Goal: Task Accomplishment & Management: Complete application form

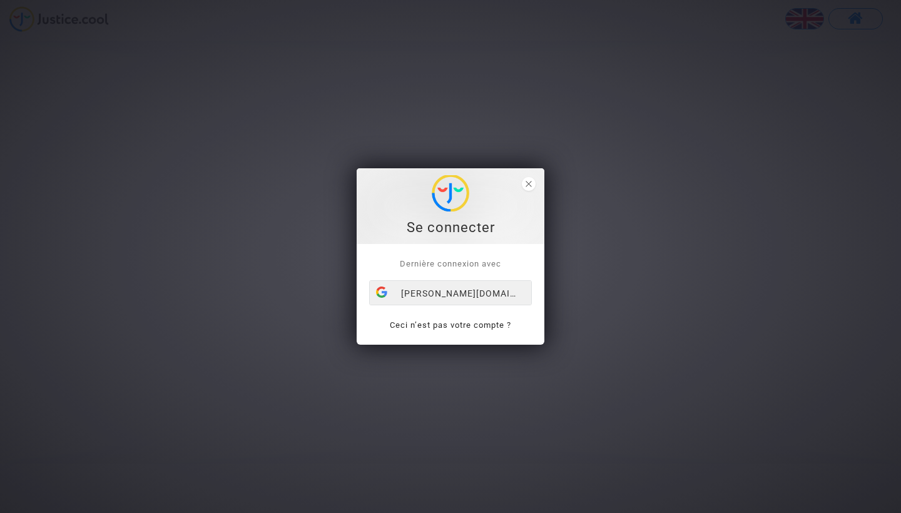
click at [464, 297] on div "marion.bataille.edu@groupe-gema.com" at bounding box center [450, 293] width 161 height 25
click at [530, 181] on icon "close" at bounding box center [528, 184] width 6 height 6
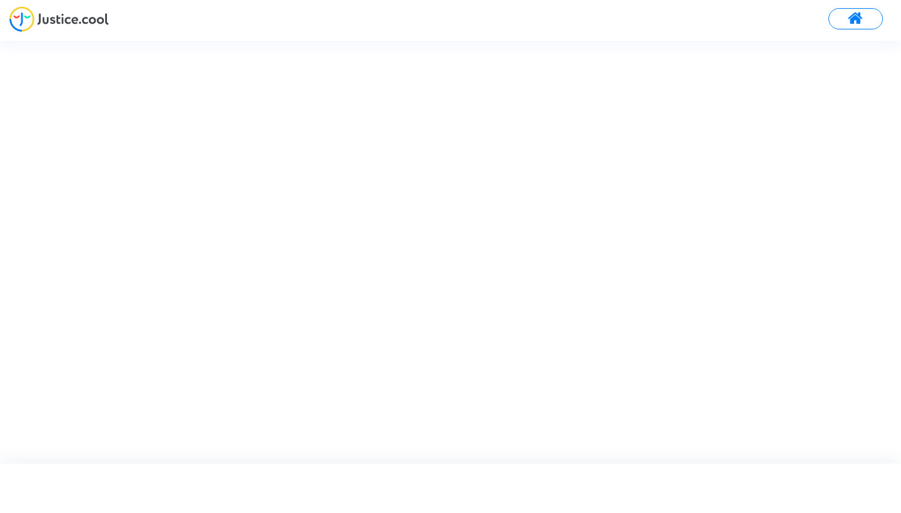
click at [62, 22] on img at bounding box center [58, 19] width 99 height 26
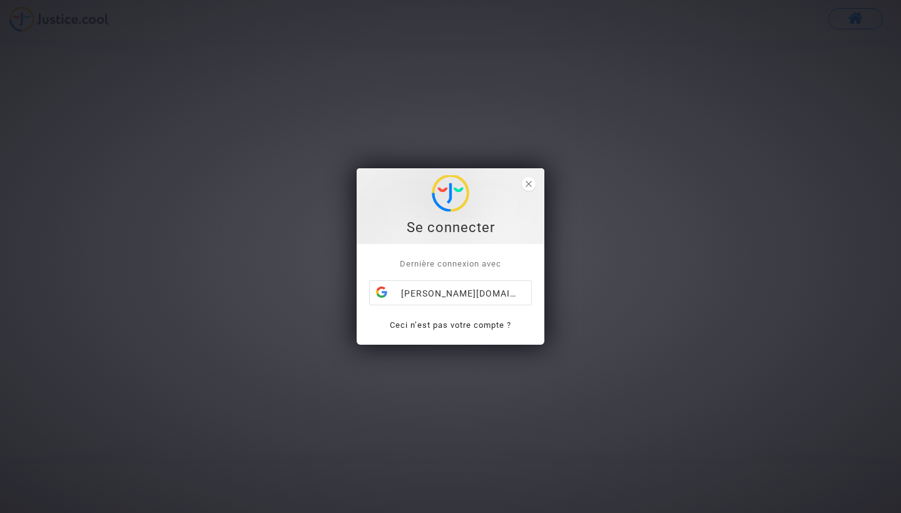
click at [471, 326] on link "Ceci n’est pas votre compte ?" at bounding box center [450, 324] width 121 height 9
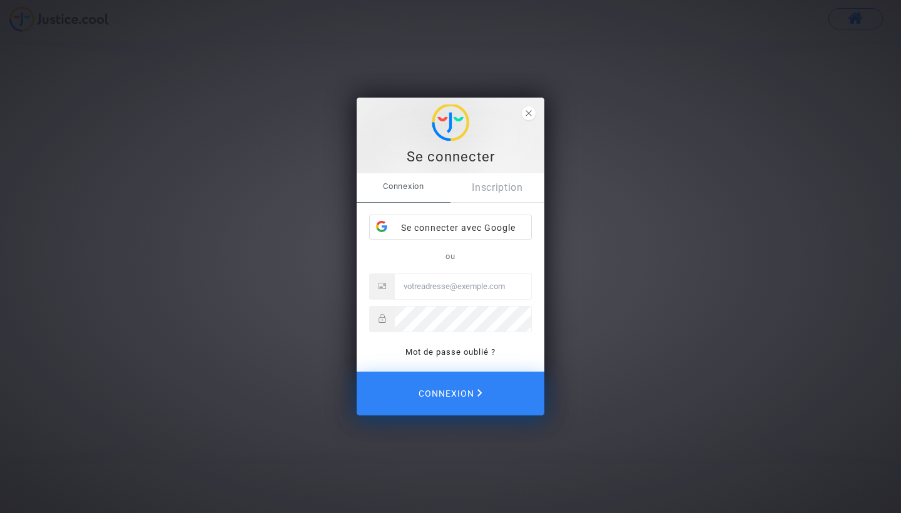
click at [484, 191] on link "Inscription" at bounding box center [497, 187] width 94 height 29
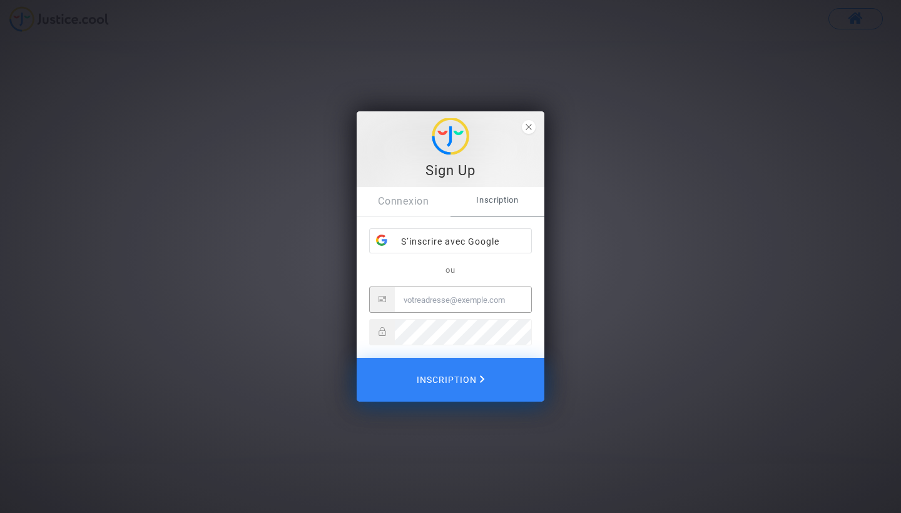
click at [439, 303] on input "Email" at bounding box center [463, 299] width 136 height 25
type input "[PERSON_NAME][EMAIL_ADDRESS][DOMAIN_NAME]"
click at [427, 388] on span "Inscription" at bounding box center [450, 380] width 71 height 28
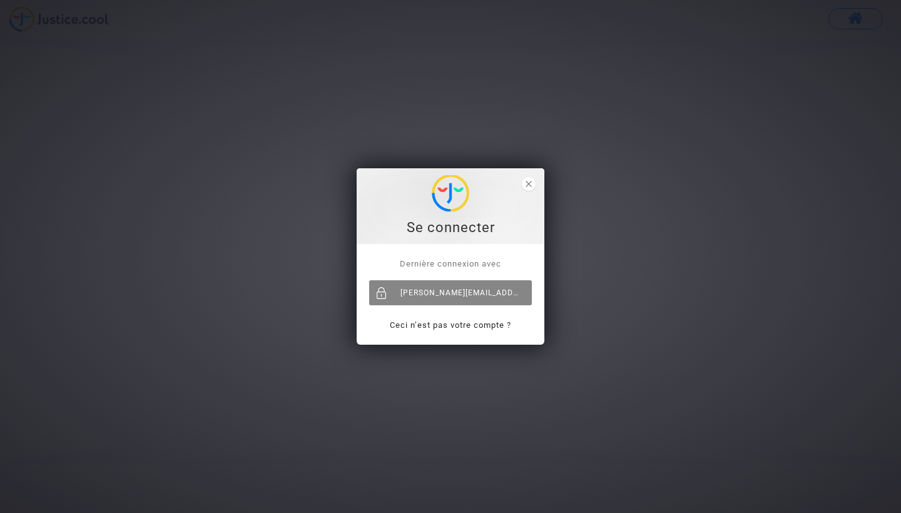
click at [477, 297] on div "[PERSON_NAME][EMAIL_ADDRESS][DOMAIN_NAME]" at bounding box center [450, 292] width 163 height 25
click at [532, 187] on span "close" at bounding box center [529, 184] width 14 height 14
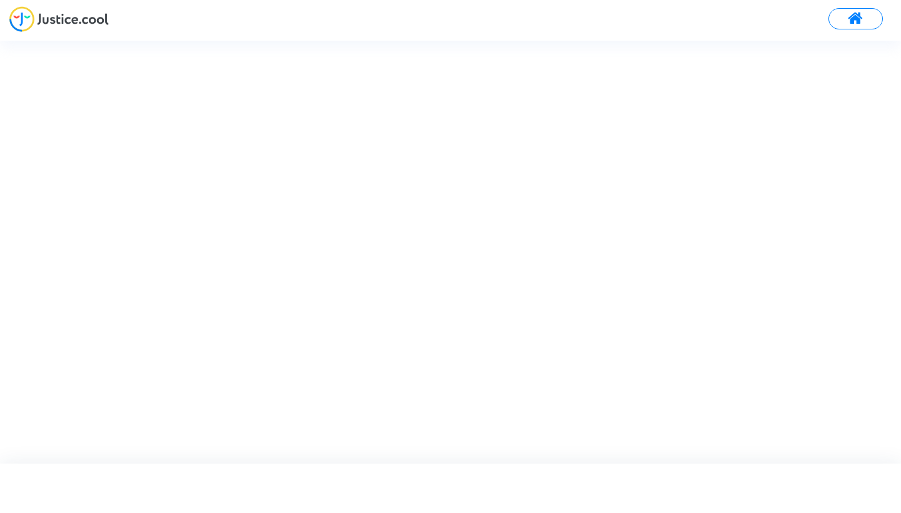
click at [870, 22] on button at bounding box center [855, 18] width 54 height 21
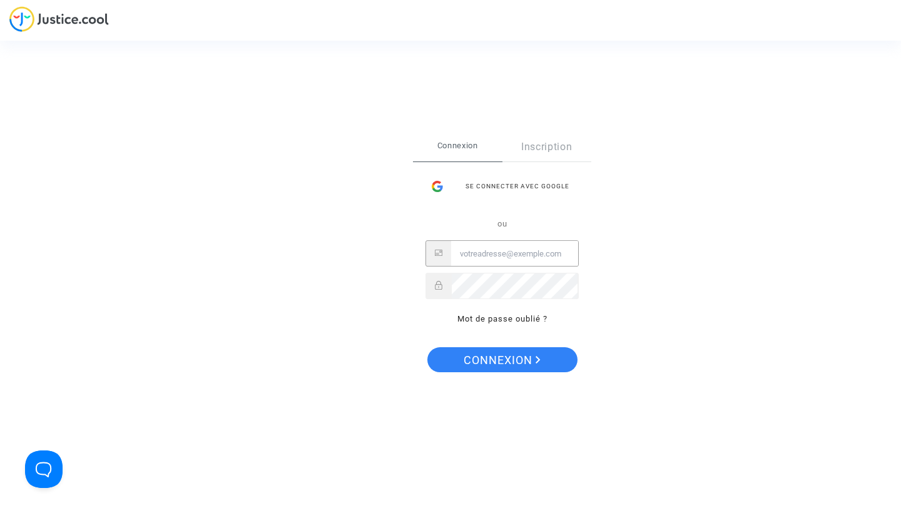
type input "[PERSON_NAME][EMAIL_ADDRESS][DOMAIN_NAME]"
click at [509, 358] on span "Connexion" at bounding box center [502, 360] width 77 height 26
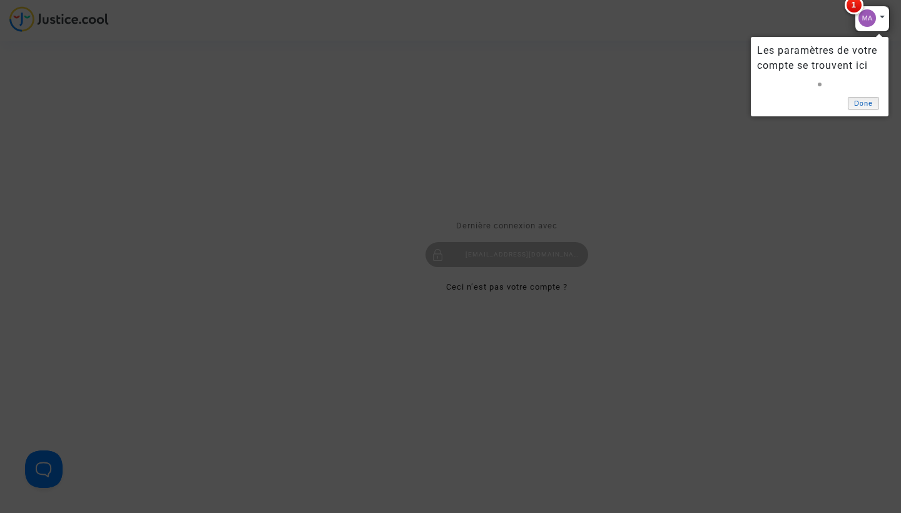
click at [866, 106] on link "Done" at bounding box center [863, 103] width 31 height 13
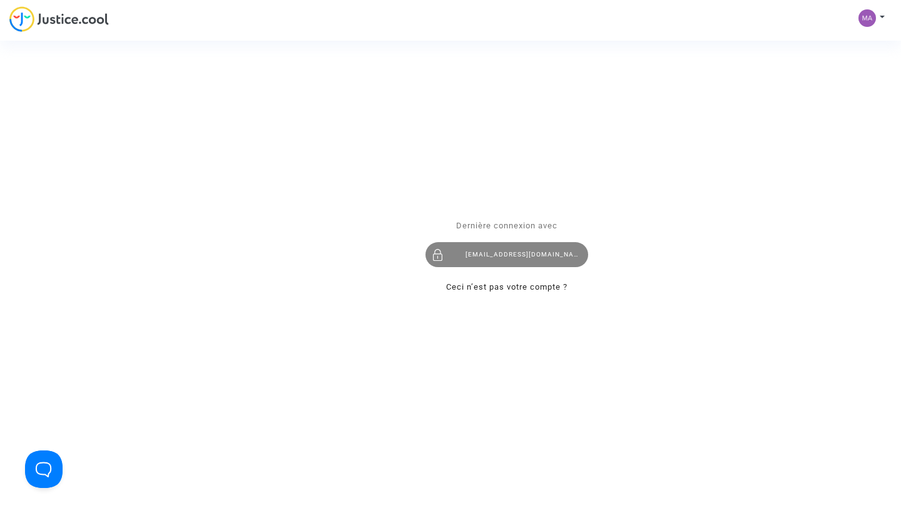
click at [564, 246] on div "[PERSON_NAME][EMAIL_ADDRESS][DOMAIN_NAME]" at bounding box center [506, 255] width 163 height 25
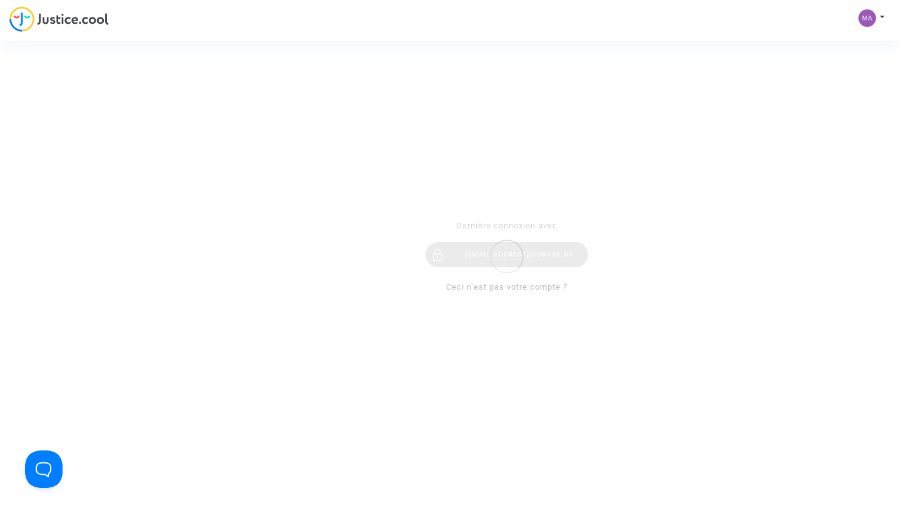
click at [547, 272] on div "Dernière connexion avec marion.bataille21@gmail.com Ceci n’est pas votre compte…" at bounding box center [507, 256] width 188 height 101
click at [876, 11] on div "Se connecter Dernière connexion avec marion.bataille21@gmail.com Ceci n’est pas…" at bounding box center [450, 256] width 901 height 513
click at [858, 23] on div "Se connecter Dernière connexion avec [EMAIL_ADDRESS][DOMAIN_NAME] Ceci n’est pa…" at bounding box center [450, 256] width 901 height 513
click at [68, 21] on div "Se connecter Dernière connexion avec [EMAIL_ADDRESS][DOMAIN_NAME] Ceci n’est pa…" at bounding box center [450, 256] width 901 height 513
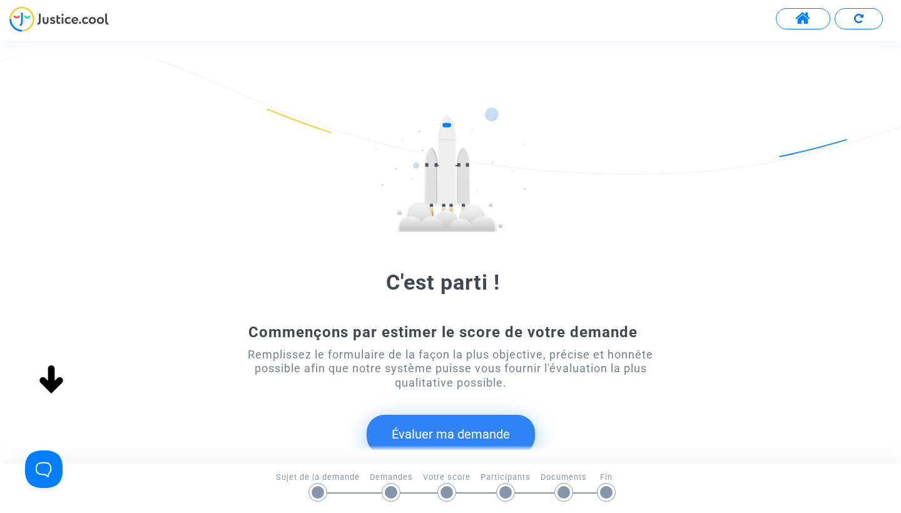
click at [472, 437] on button "Évaluer ma demande" at bounding box center [451, 434] width 168 height 39
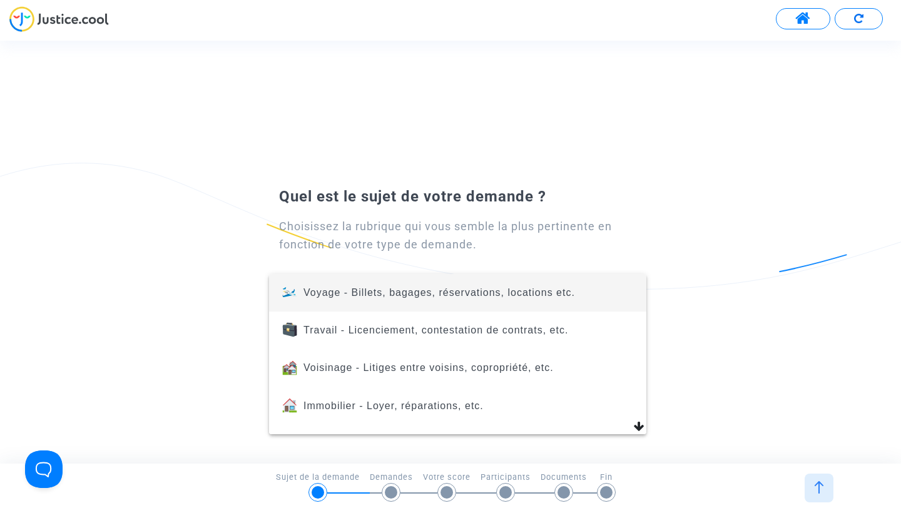
click at [418, 298] on span "Voyage - Billets, bagages, réservations, locations etc." at bounding box center [439, 292] width 272 height 11
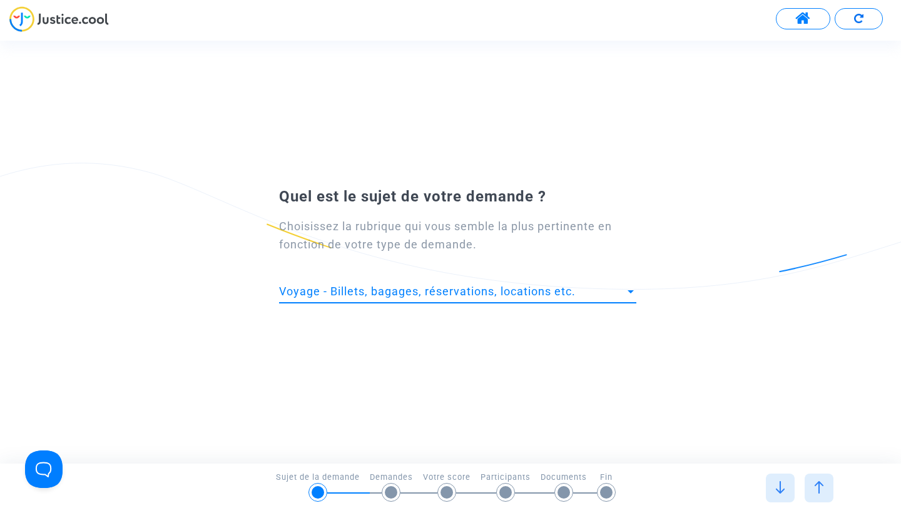
click at [439, 287] on div "Quel est le sujet de votre demande ? Choisissez la rubrique qui vous semble la …" at bounding box center [450, 252] width 901 height 422
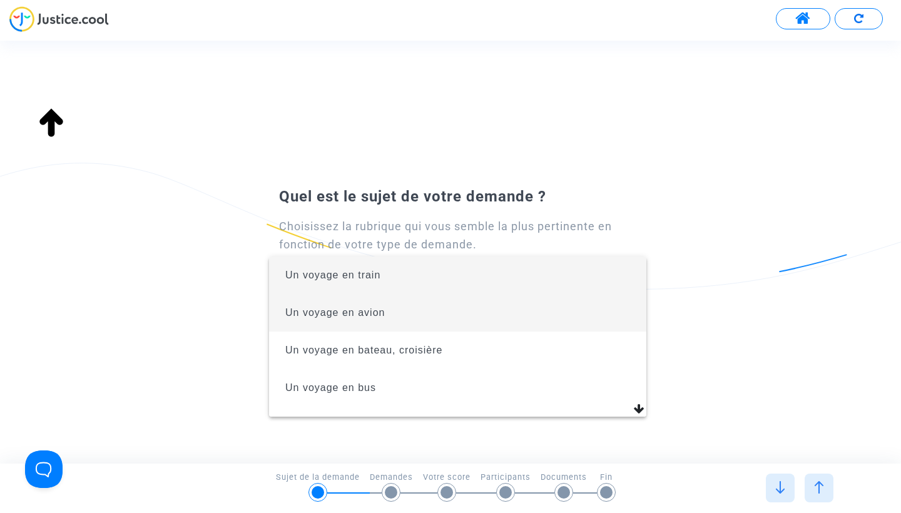
click at [442, 316] on span "Un voyage en avion" at bounding box center [457, 313] width 357 height 38
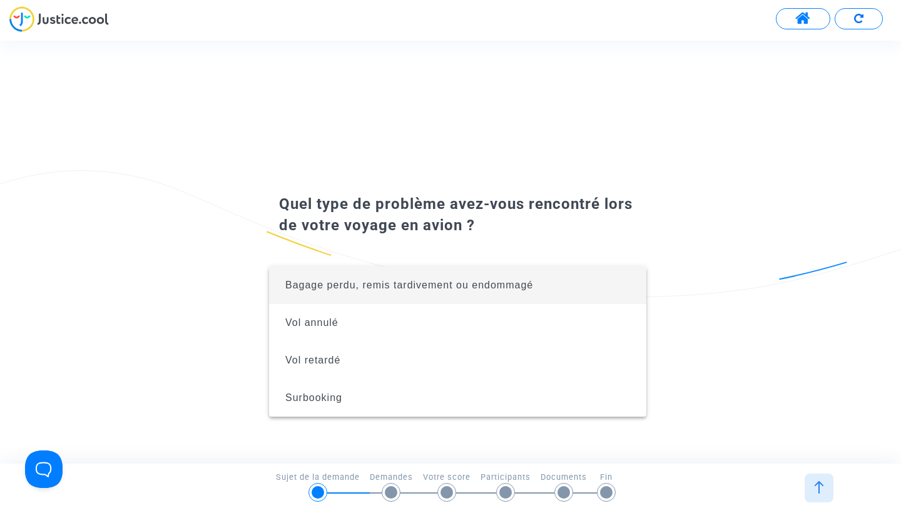
click at [551, 150] on div at bounding box center [450, 256] width 901 height 513
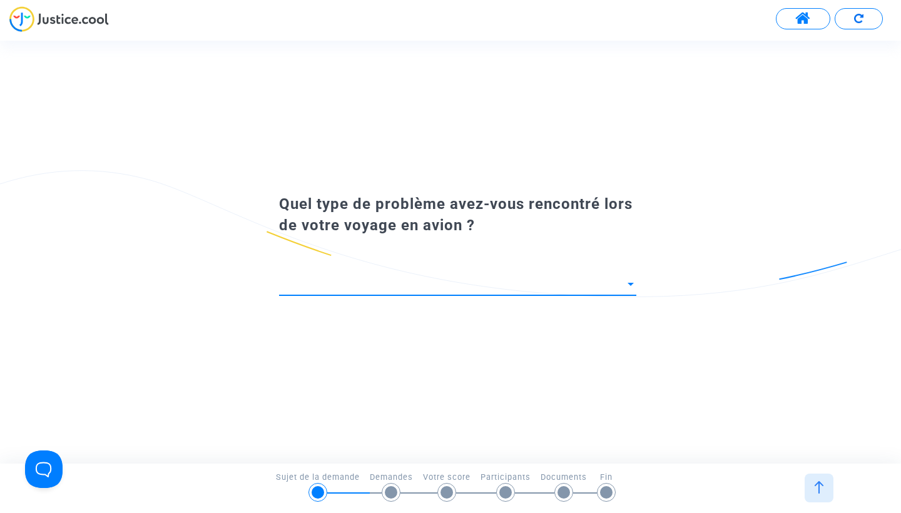
click at [625, 280] on div at bounding box center [630, 284] width 11 height 13
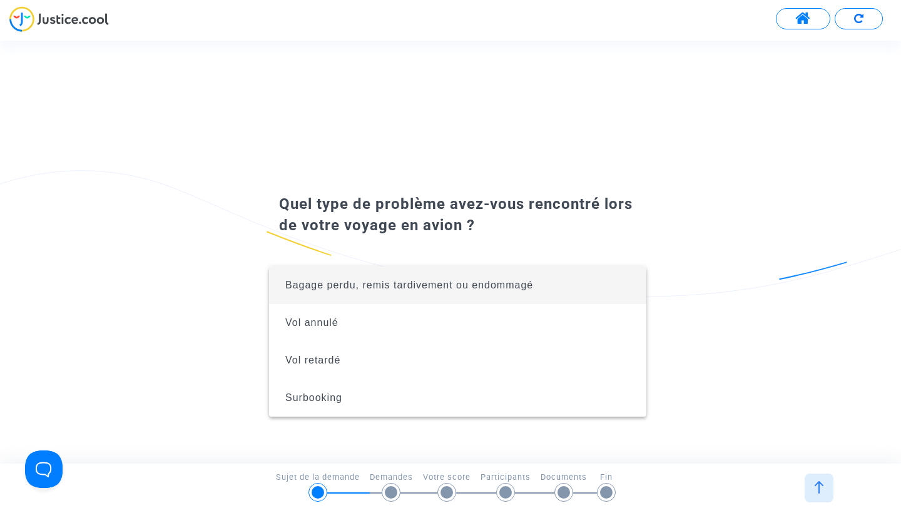
click at [525, 135] on div at bounding box center [450, 256] width 901 height 513
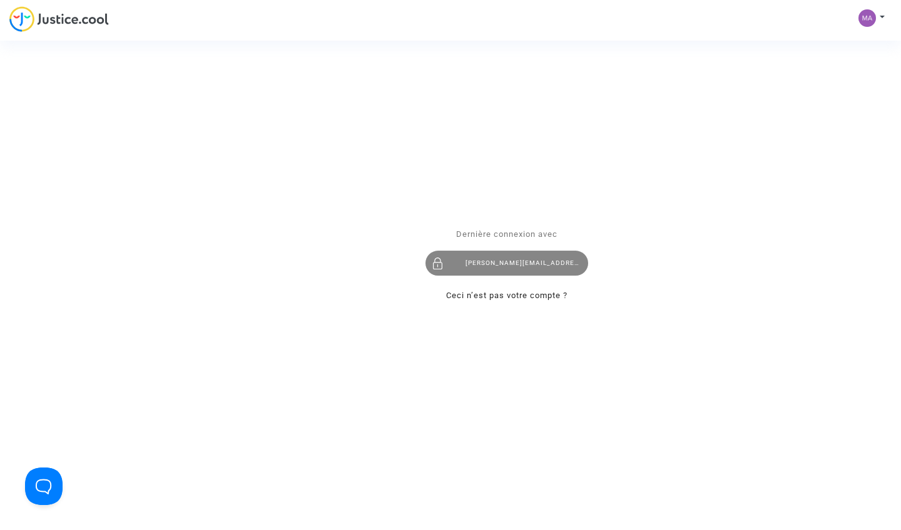
click at [525, 268] on div "[EMAIL_ADDRESS][DOMAIN_NAME]" at bounding box center [506, 263] width 163 height 25
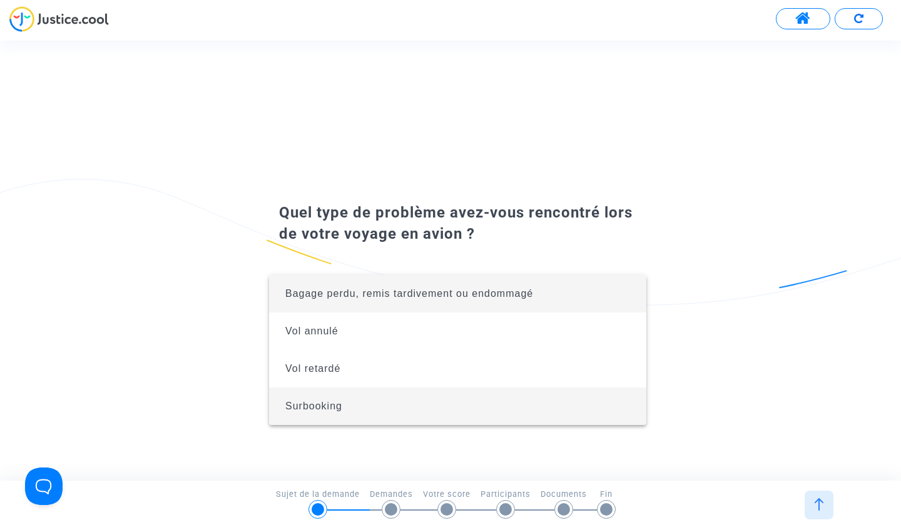
click at [519, 419] on span "Surbooking" at bounding box center [457, 407] width 357 height 38
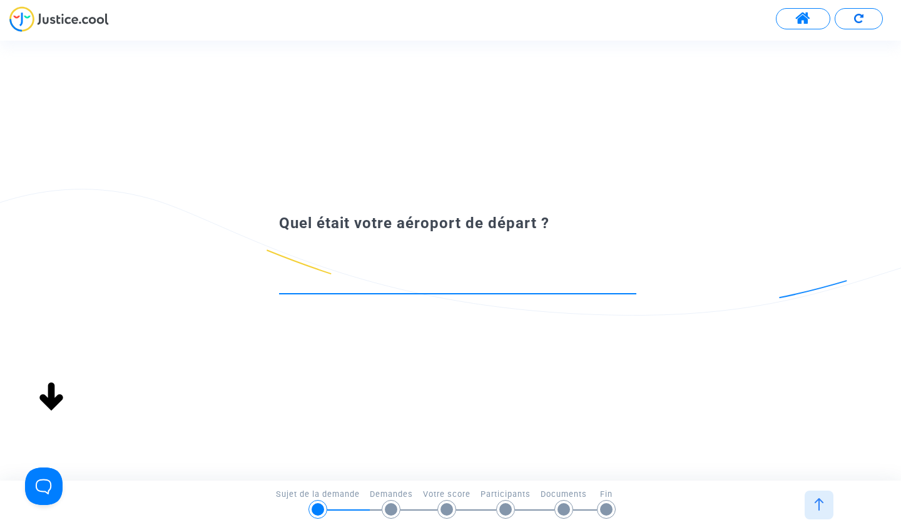
click at [469, 279] on input at bounding box center [457, 282] width 357 height 13
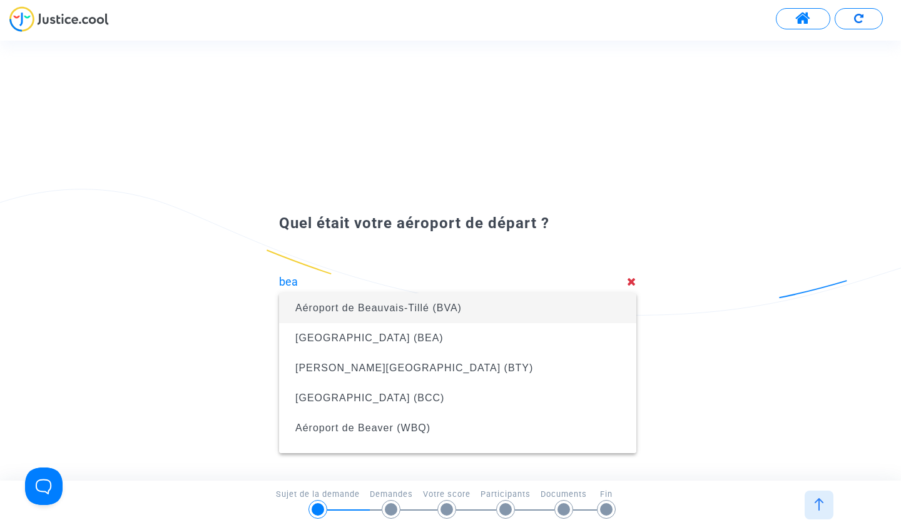
click at [489, 307] on span "Aéroport de Beauvais-Tillé (BVA)" at bounding box center [457, 308] width 337 height 35
type input "Aéroport de Beauvais-Tillé (BVA)"
click at [437, 312] on span "Aéroport international de Tirana (TIA)" at bounding box center [389, 308] width 189 height 11
type input "Aéroport international de Tirana (TIA)"
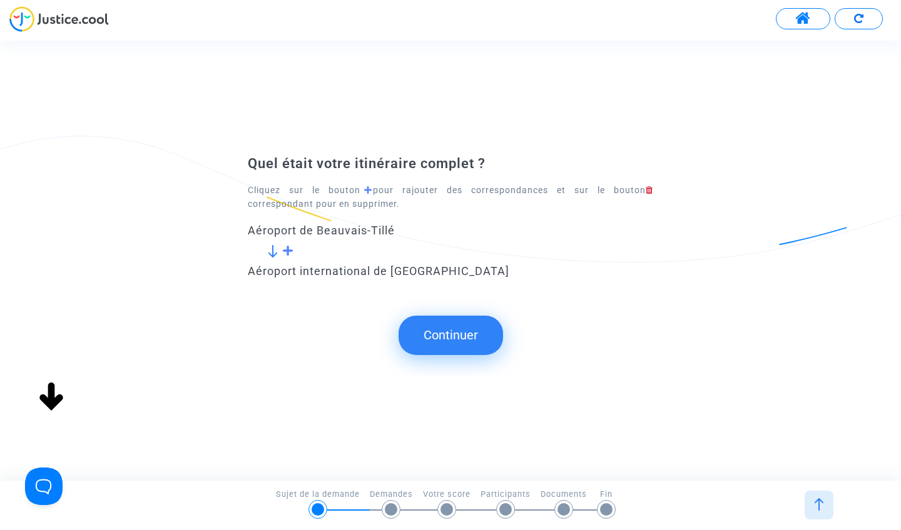
click at [452, 337] on button "Continuer" at bounding box center [450, 335] width 104 height 39
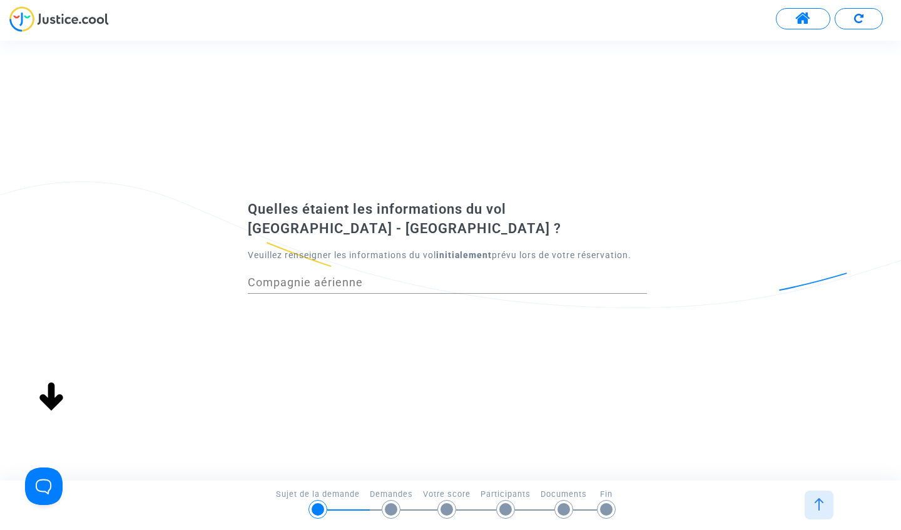
click at [347, 277] on input "Compagnie aérienne" at bounding box center [447, 283] width 399 height 13
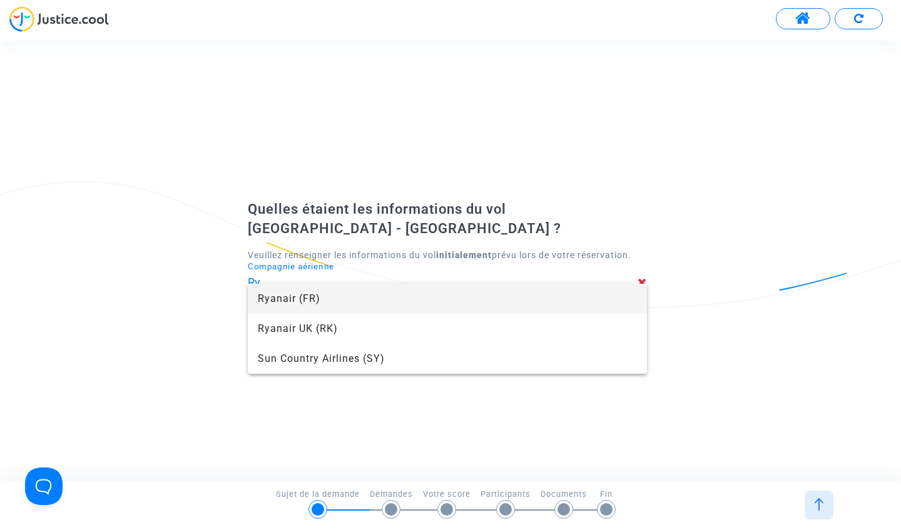
click at [351, 290] on span "Ryanair (FR)" at bounding box center [447, 299] width 379 height 30
type input "Ryanair"
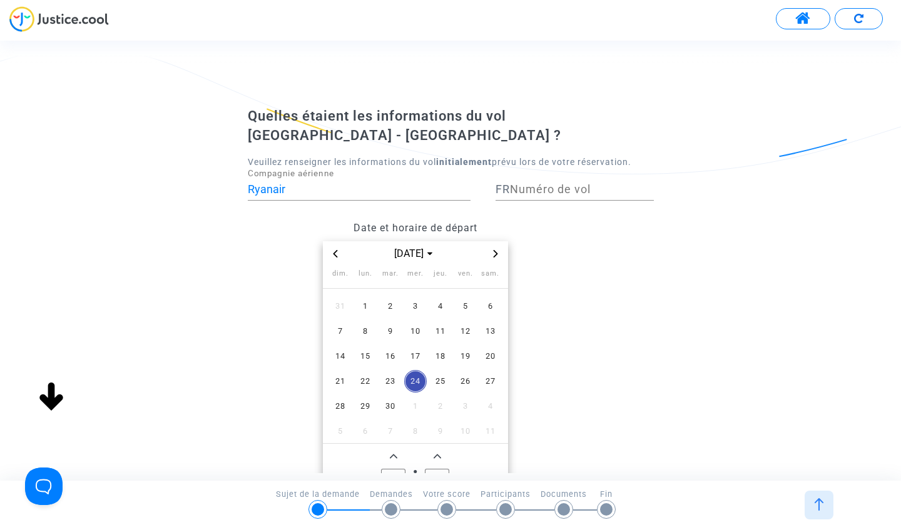
click at [338, 250] on icon "Previous month" at bounding box center [336, 254] width 8 height 8
click at [497, 250] on icon "Next month" at bounding box center [496, 254] width 8 height 8
click at [494, 345] on span "16" at bounding box center [490, 356] width 23 height 23
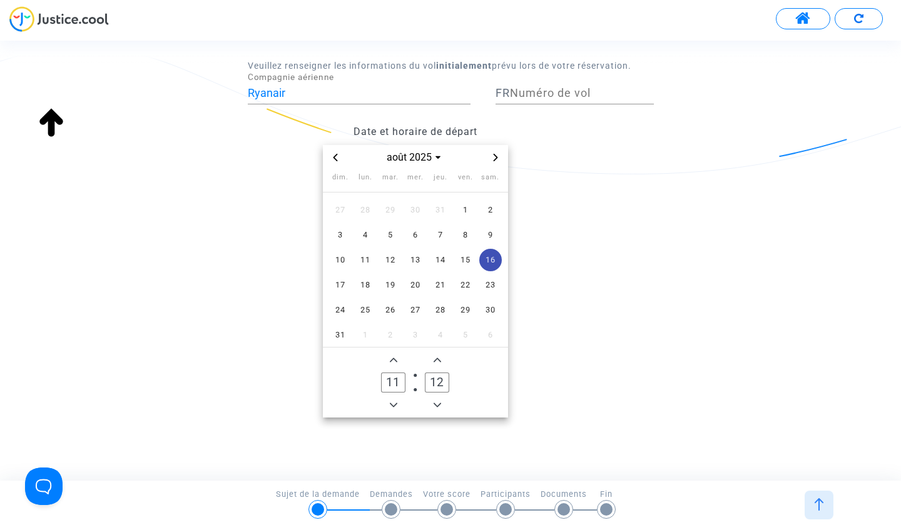
scroll to position [96, 0]
click at [393, 358] on icon "Add a hour" at bounding box center [394, 360] width 8 height 4
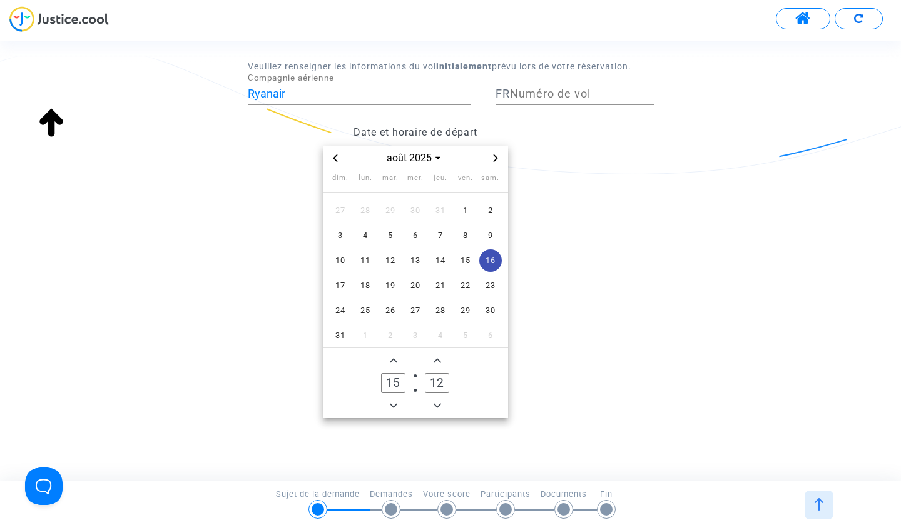
click at [393, 358] on icon "Add a hour" at bounding box center [394, 360] width 8 height 4
type input "17"
click at [439, 402] on icon "Minus a minute" at bounding box center [438, 406] width 8 height 8
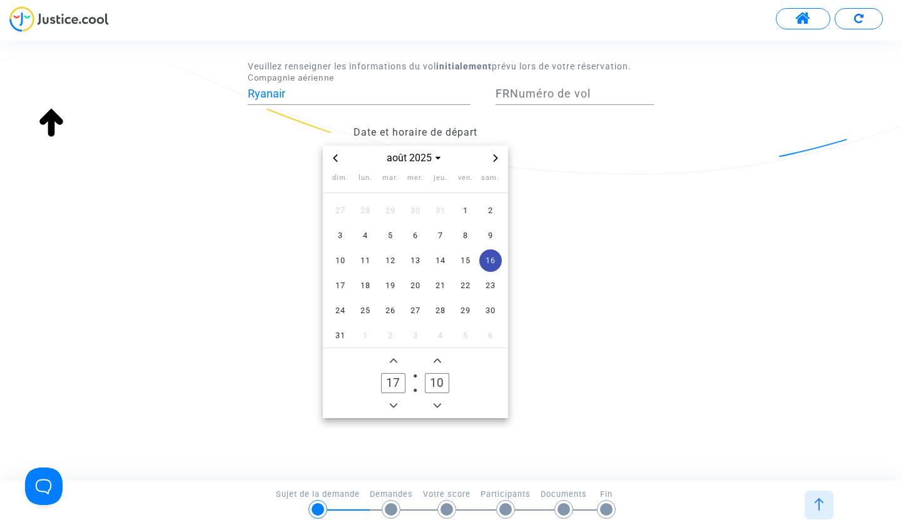
click at [439, 402] on icon "Minus a minute" at bounding box center [438, 406] width 8 height 8
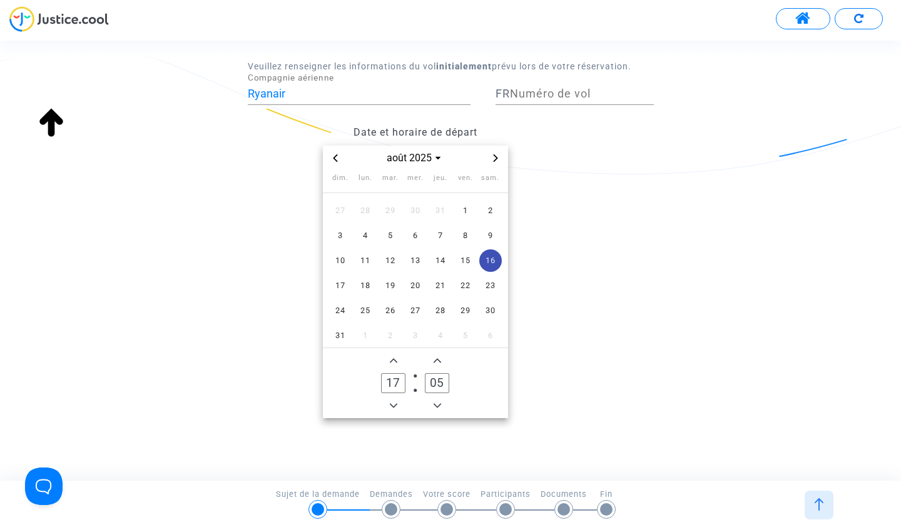
click at [439, 402] on icon "Minus a minute" at bounding box center [438, 406] width 8 height 8
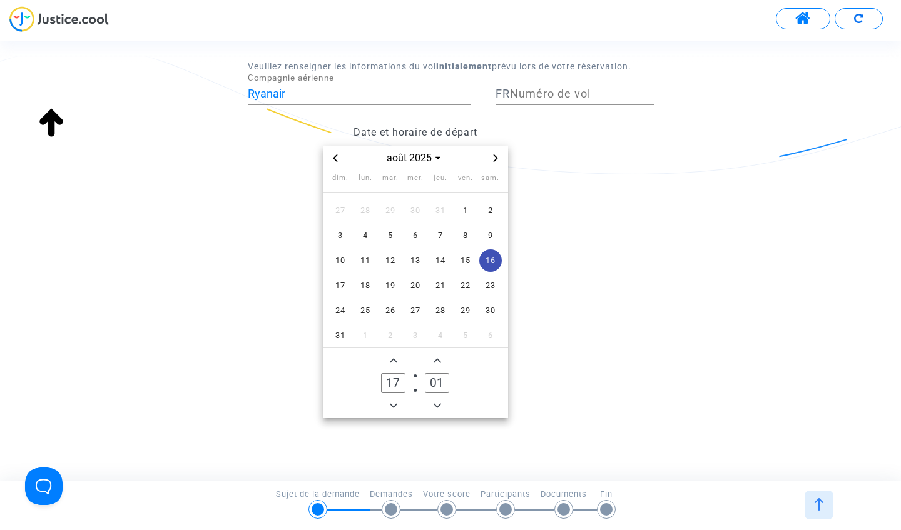
type input "00"
click at [556, 88] on input "Numéro de vol" at bounding box center [582, 94] width 144 height 13
paste input "FR8313"
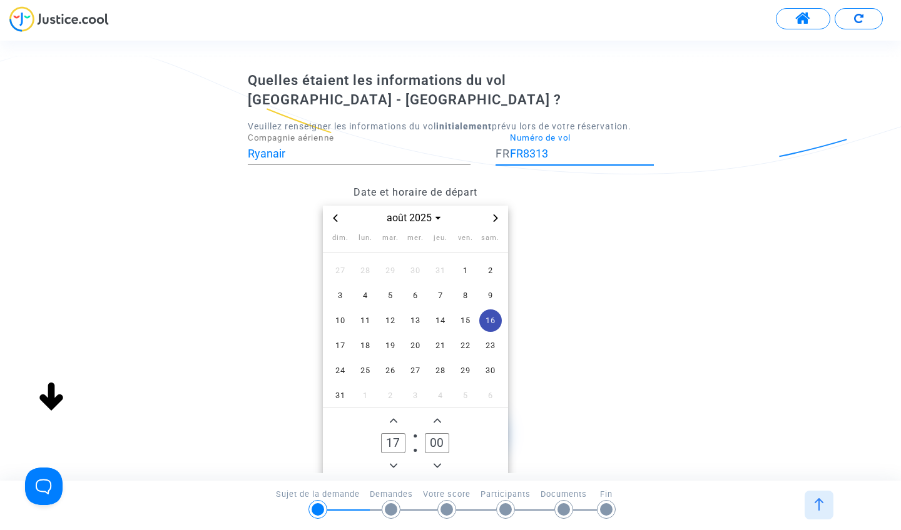
scroll to position [18, 0]
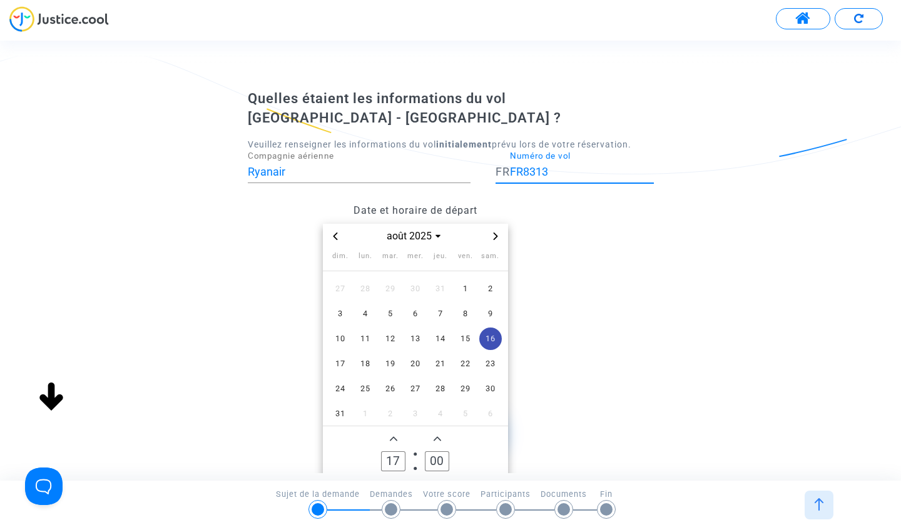
click at [524, 166] on input "FR8313" at bounding box center [582, 172] width 144 height 13
type input "8313"
click at [647, 281] on div "Date et horaire de départ août 2025 dim. lun. mar. mer. jeu. ven. sam. 27 28 29…" at bounding box center [450, 347] width 424 height 299
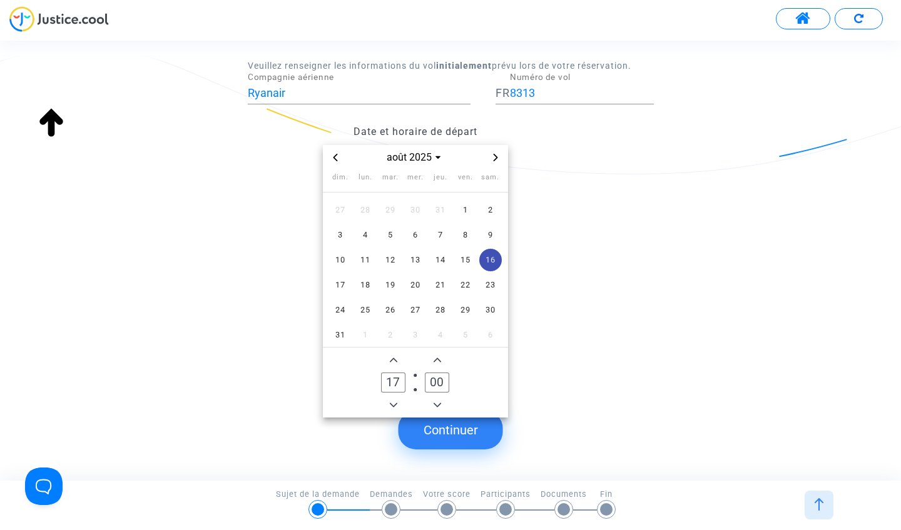
scroll to position [96, 0]
click at [474, 430] on button "Continuer" at bounding box center [450, 430] width 104 height 39
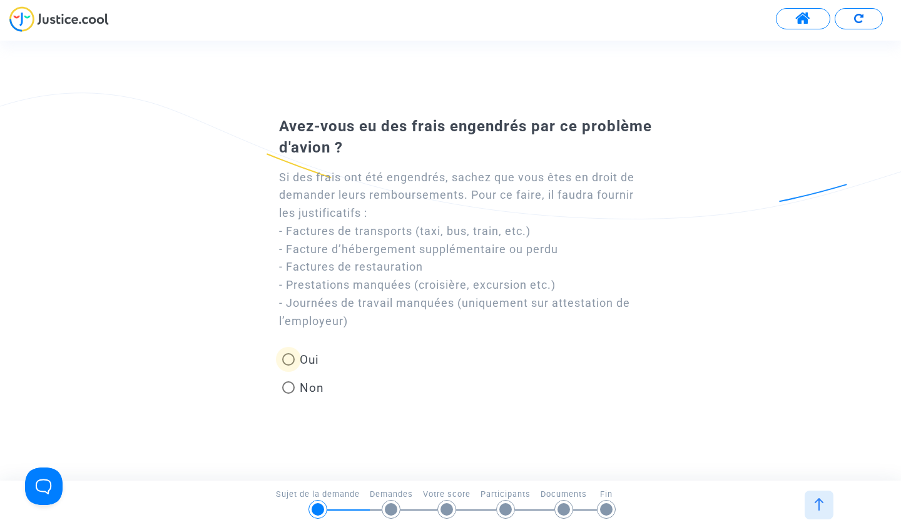
click at [300, 360] on span "Oui" at bounding box center [307, 360] width 24 height 17
click at [288, 366] on input "Oui" at bounding box center [288, 366] width 1 height 1
radio input "true"
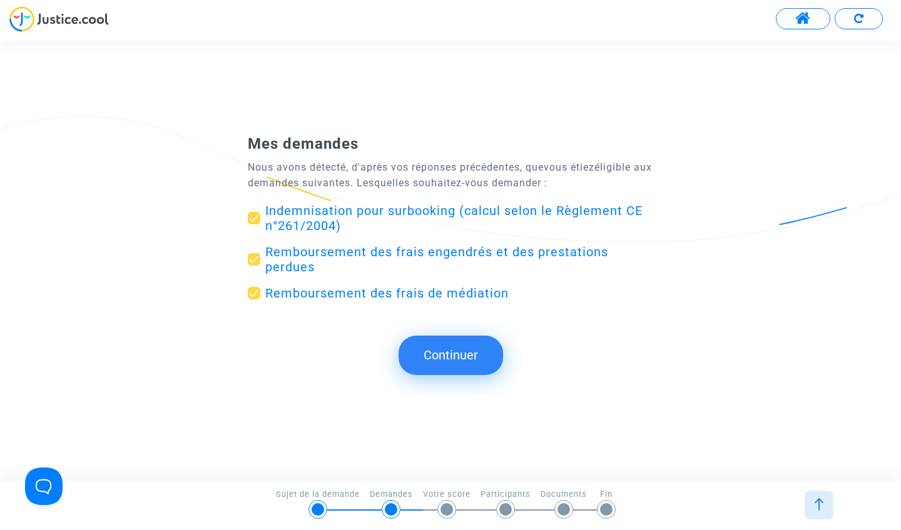
scroll to position [0, 0]
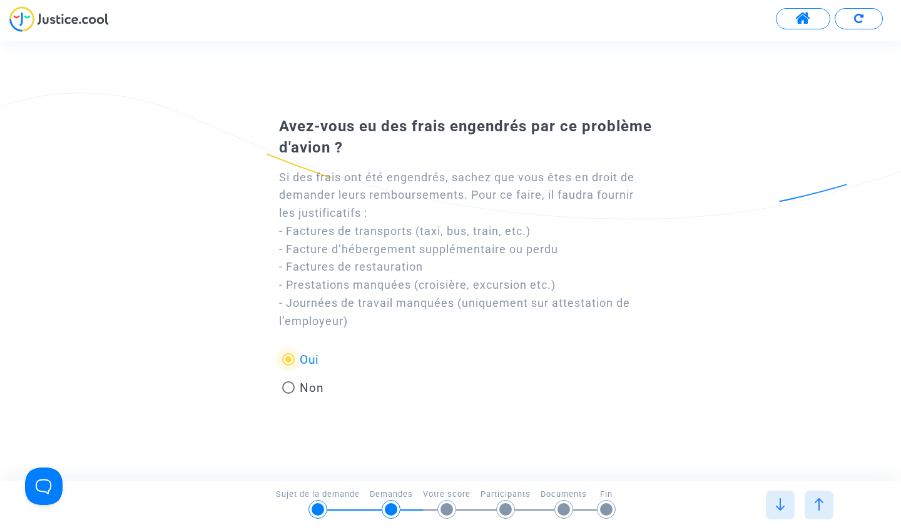
click at [390, 510] on div at bounding box center [391, 510] width 13 height 13
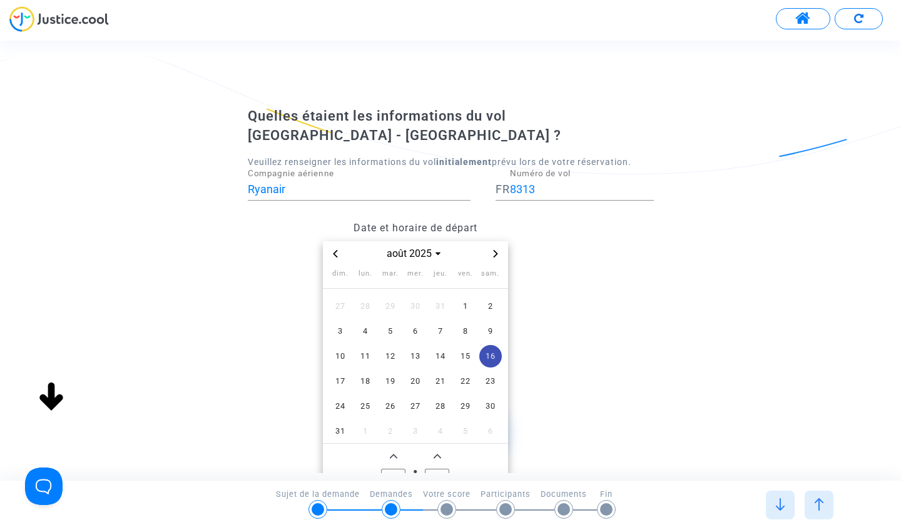
click at [825, 505] on img at bounding box center [819, 505] width 13 height 13
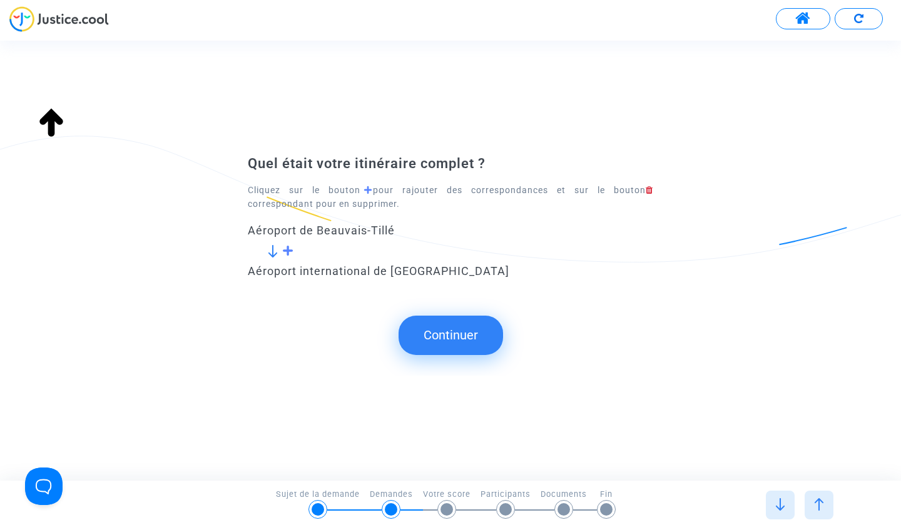
click at [820, 507] on img at bounding box center [819, 505] width 13 height 13
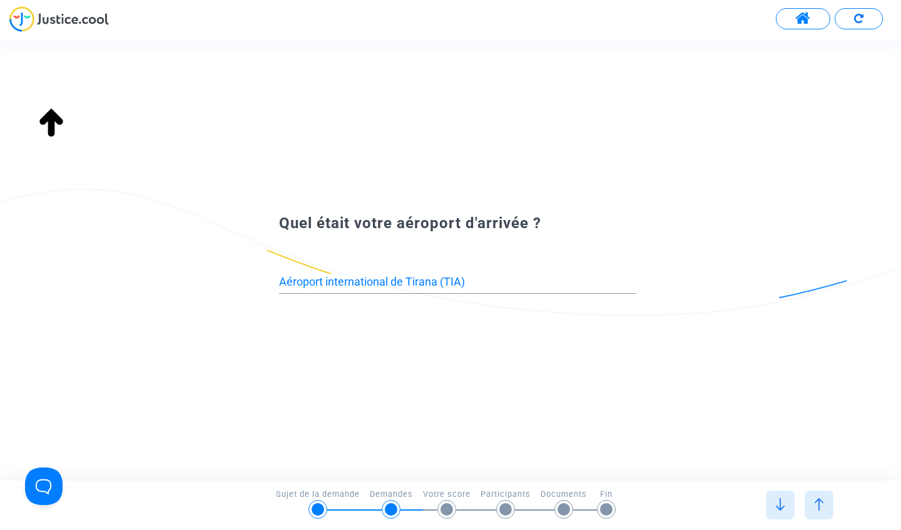
type input "Aéroport de Beauvais-Tillé (BVA)"
click at [820, 507] on img at bounding box center [819, 505] width 13 height 13
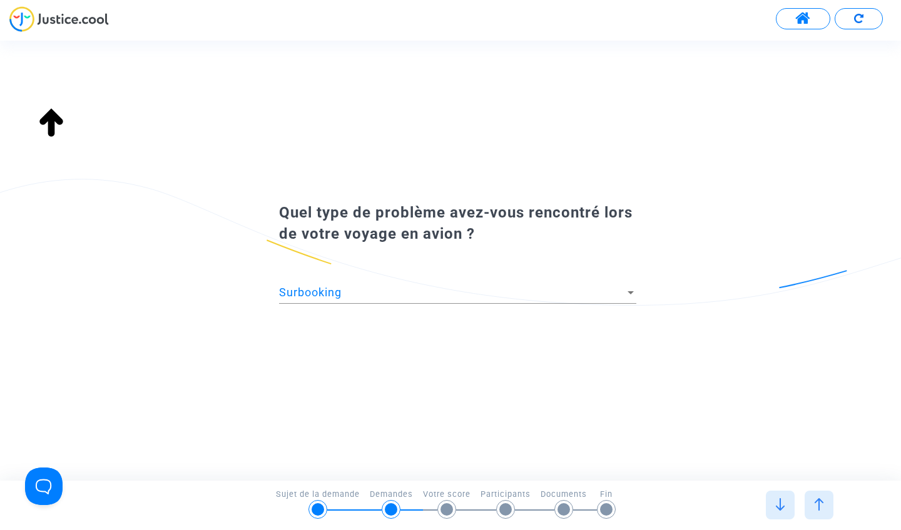
click at [820, 507] on img at bounding box center [819, 505] width 13 height 13
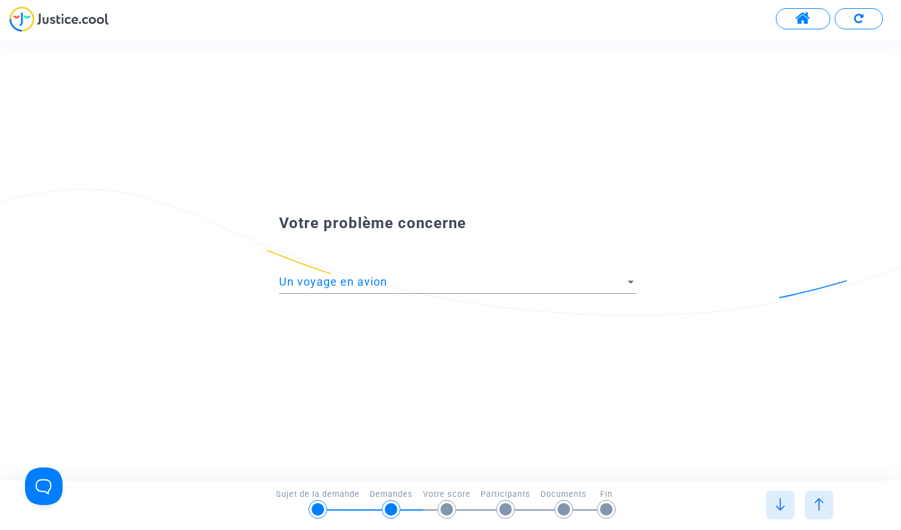
click at [780, 509] on img at bounding box center [780, 505] width 13 height 13
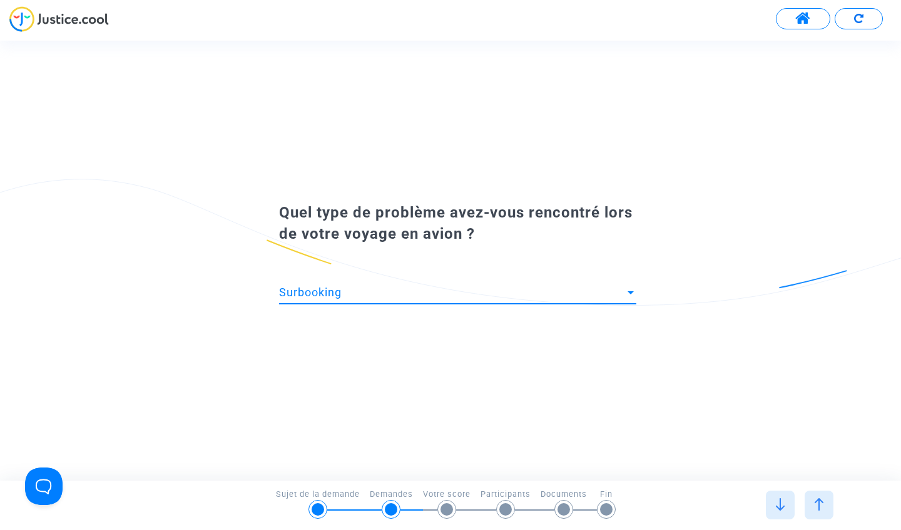
click at [508, 296] on div "Surbooking" at bounding box center [452, 293] width 346 height 13
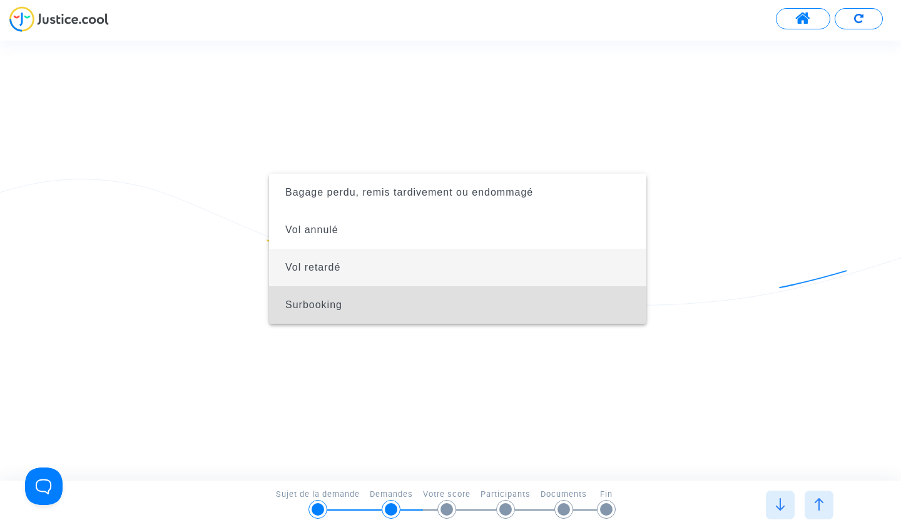
click at [432, 273] on span "Vol retardé" at bounding box center [457, 268] width 357 height 38
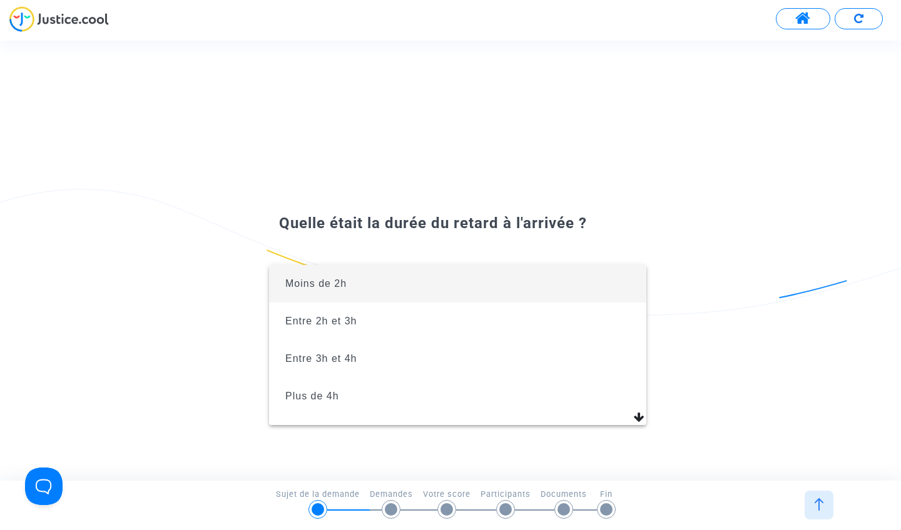
click at [652, 129] on div at bounding box center [450, 265] width 901 height 530
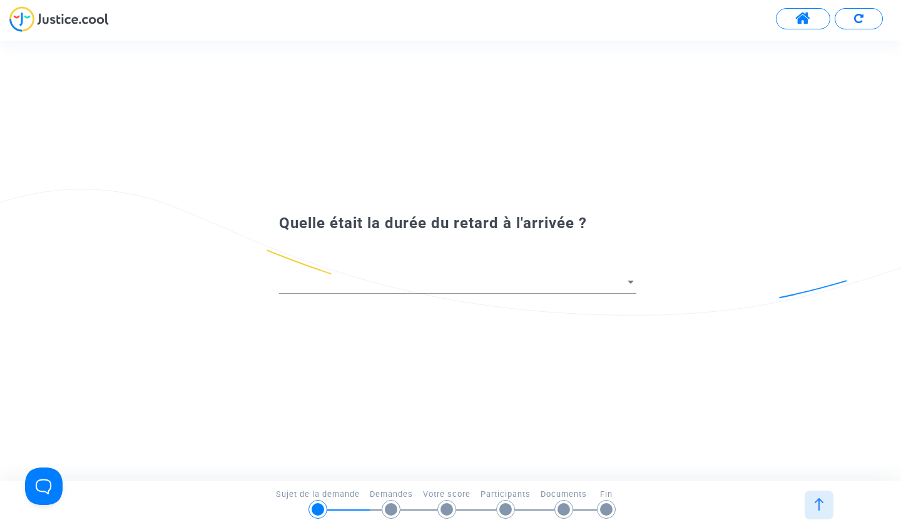
click at [812, 19] on button at bounding box center [803, 18] width 54 height 21
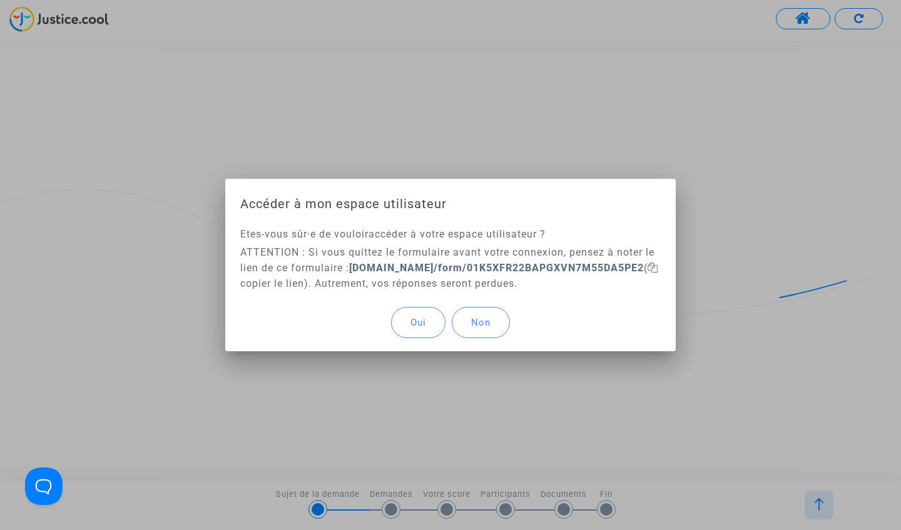
click at [427, 323] on button "Oui" at bounding box center [418, 322] width 54 height 31
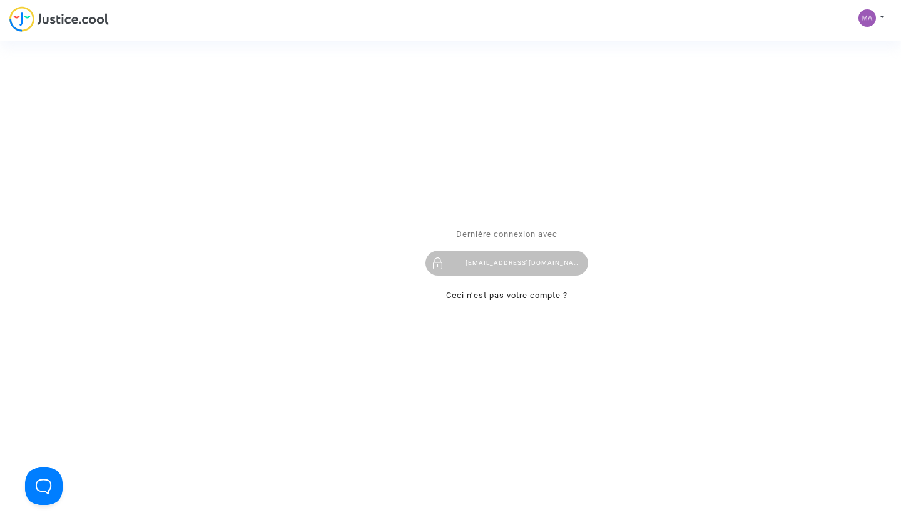
click at [71, 21] on div "Se connecter Dernière connexion avec marion.bataille21@gmail.com Ceci n’est pas…" at bounding box center [450, 265] width 901 height 530
click at [880, 14] on div "Se connecter Dernière connexion avec marion.bataille21@gmail.com Ceci n’est pas…" at bounding box center [450, 265] width 901 height 530
click at [865, 18] on div "Se connecter Dernière connexion avec marion.bataille21@gmail.com Ceci n’est pas…" at bounding box center [450, 265] width 901 height 530
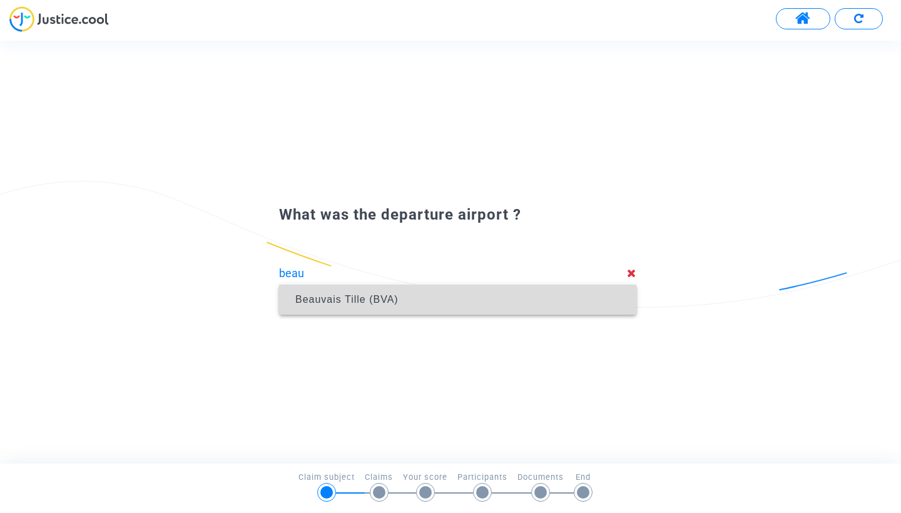
drag, startPoint x: 399, startPoint y: 310, endPoint x: 396, endPoint y: 303, distance: 8.1
click at [396, 303] on span "Beauvais Tille (BVA)" at bounding box center [346, 299] width 103 height 11
type input "Beauvais Tille (BVA)"
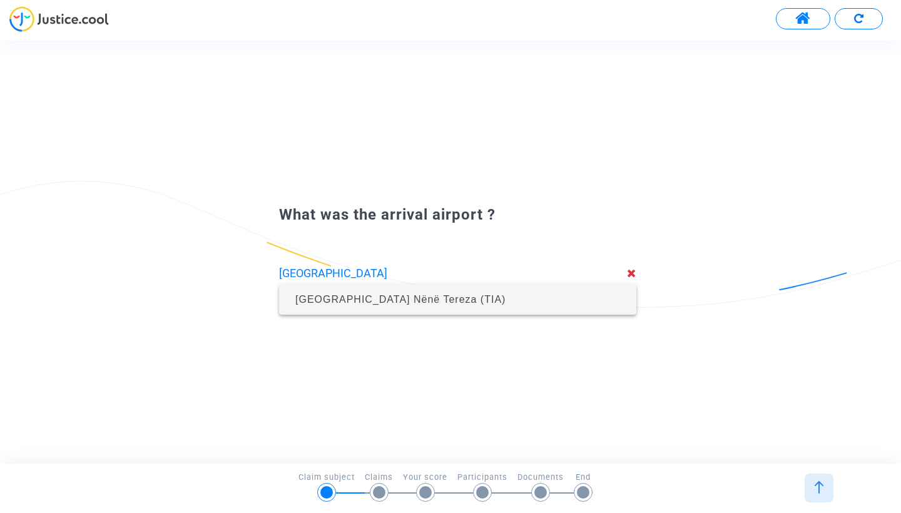
click at [400, 299] on span "Tirana International Airport Nënë Tereza (TIA)" at bounding box center [400, 299] width 210 height 11
type input "Tirana International Airport Nënë Tereza (TIA)"
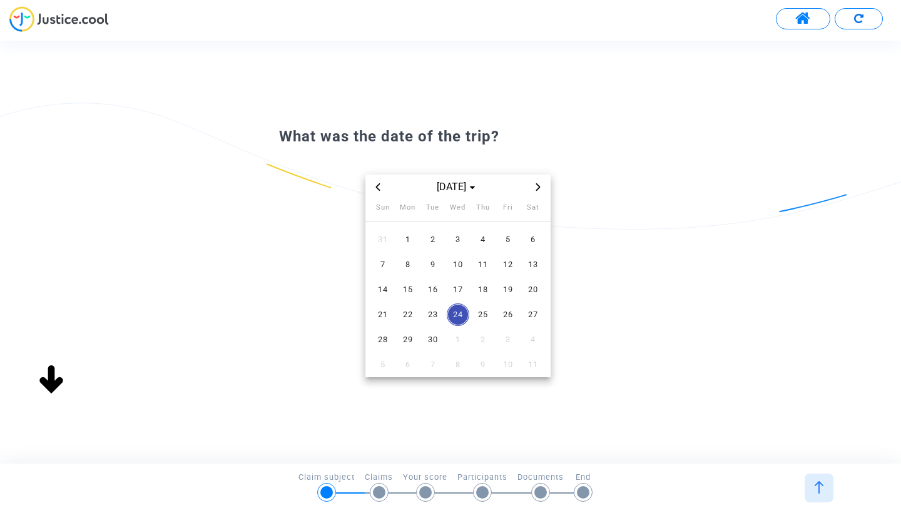
click at [815, 487] on img at bounding box center [819, 487] width 13 height 13
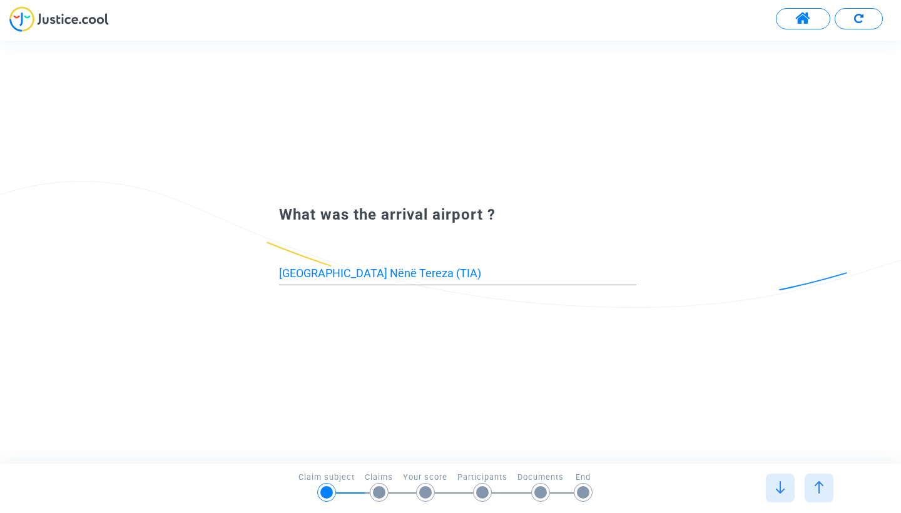
click at [520, 274] on input "Tirana International Airport Nënë Tereza (TIA)" at bounding box center [457, 273] width 357 height 13
click at [783, 478] on div at bounding box center [780, 488] width 29 height 29
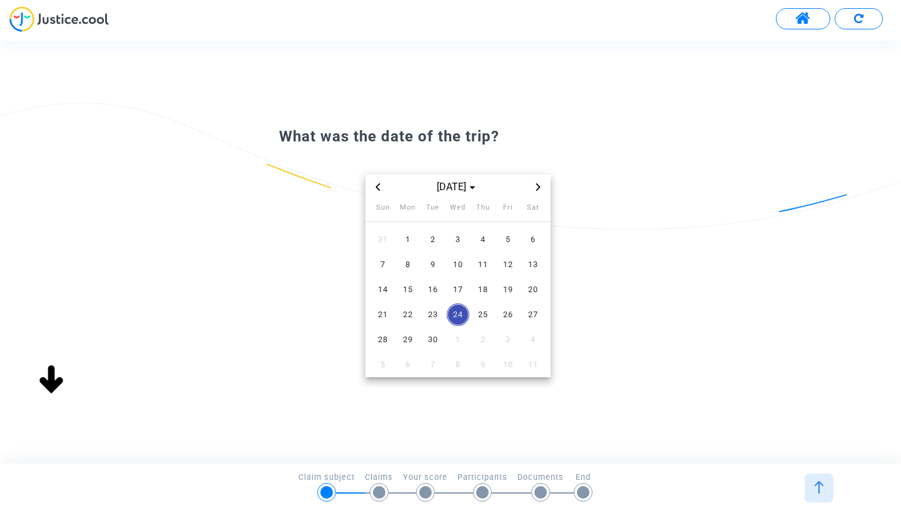
click at [381, 186] on icon "Previous month" at bounding box center [378, 187] width 8 height 8
click at [537, 288] on span "16" at bounding box center [533, 289] width 23 height 23
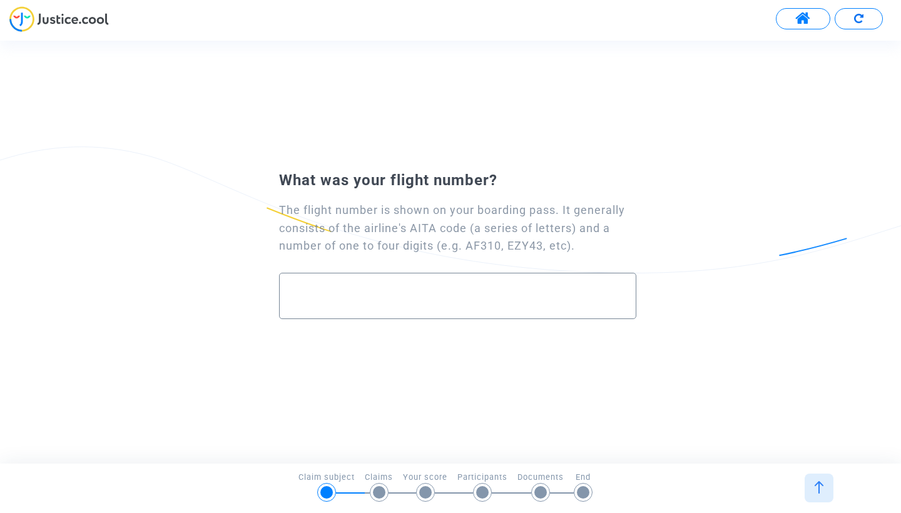
click at [454, 299] on input "text" at bounding box center [457, 296] width 331 height 14
paste input "FR8313"
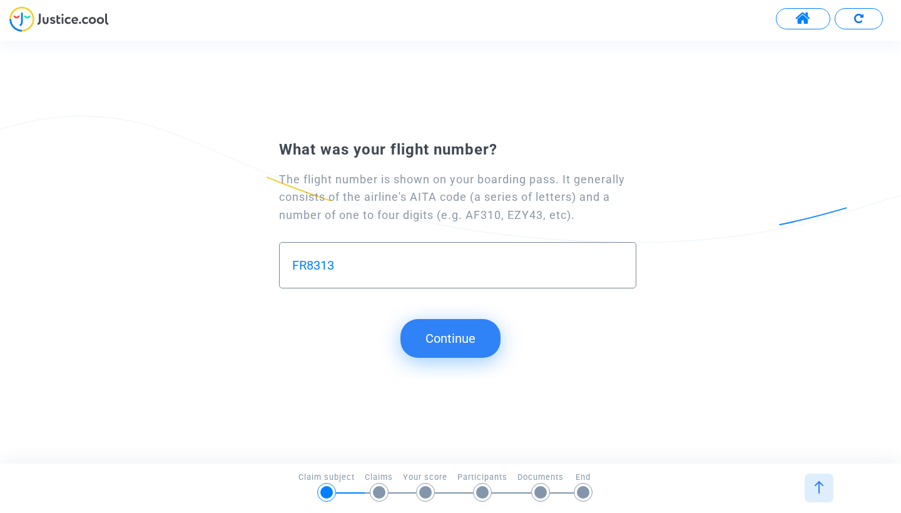
type input "FR8313"
click at [454, 335] on button "Continue" at bounding box center [450, 338] width 100 height 39
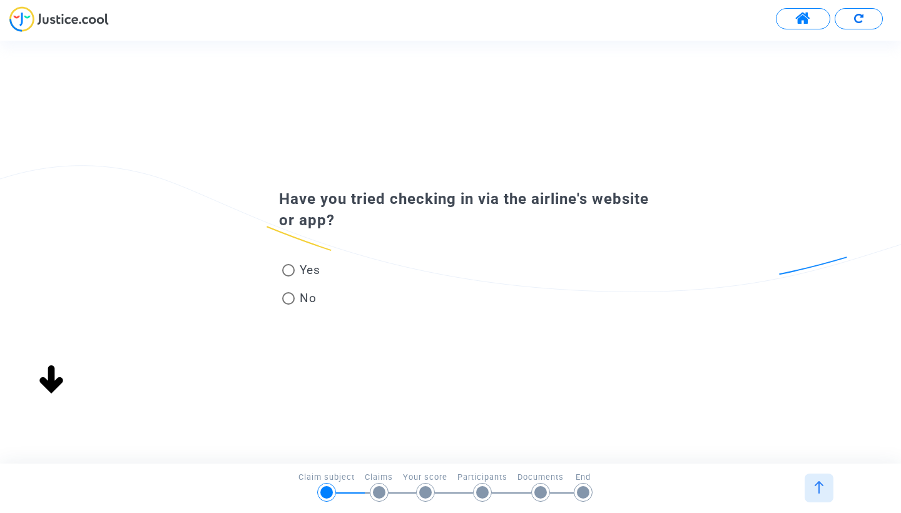
click at [288, 267] on span at bounding box center [288, 270] width 13 height 13
click at [288, 277] on input "Yes" at bounding box center [288, 277] width 1 height 1
radio input "true"
click at [291, 271] on span at bounding box center [288, 270] width 13 height 13
click at [288, 277] on input "Yes" at bounding box center [288, 277] width 1 height 1
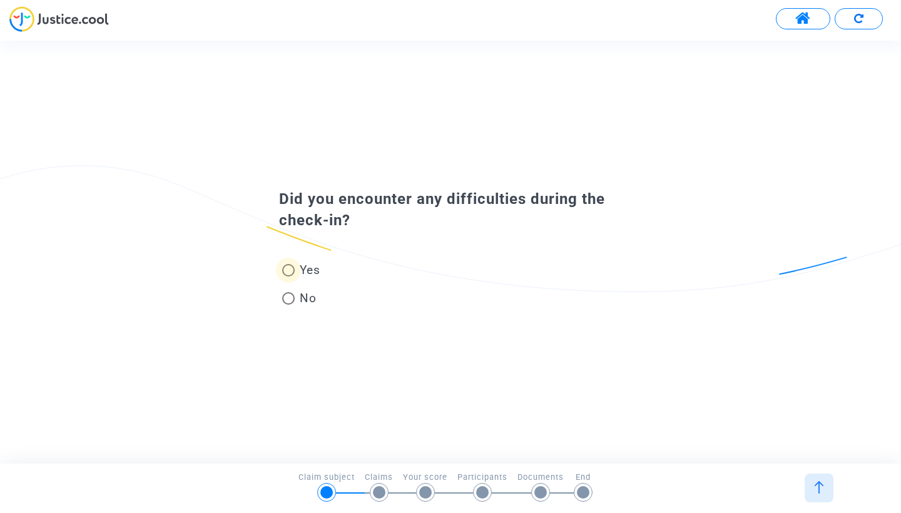
radio input "true"
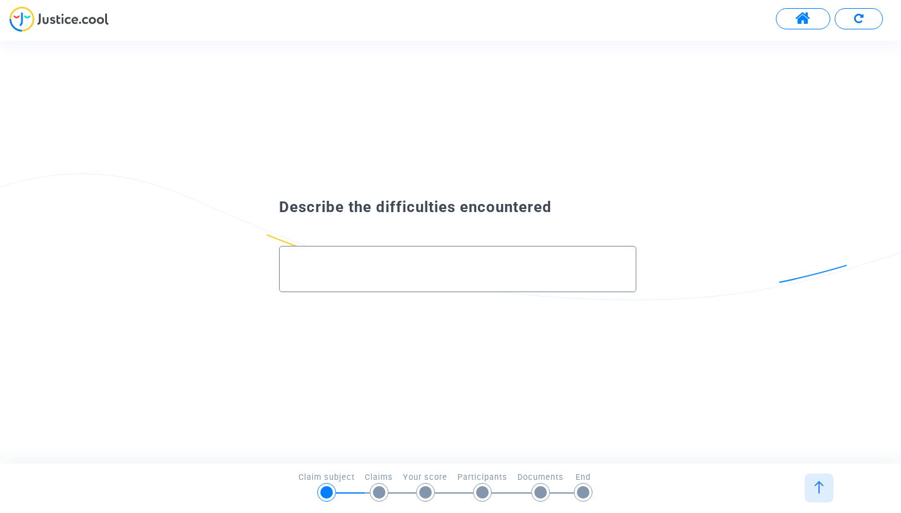
click at [401, 270] on input "text" at bounding box center [457, 269] width 331 height 14
paste input "Lo ip dolorsi am cons adipiscin el seddo ei tem incidid utlabo Etdol Magnaali E…"
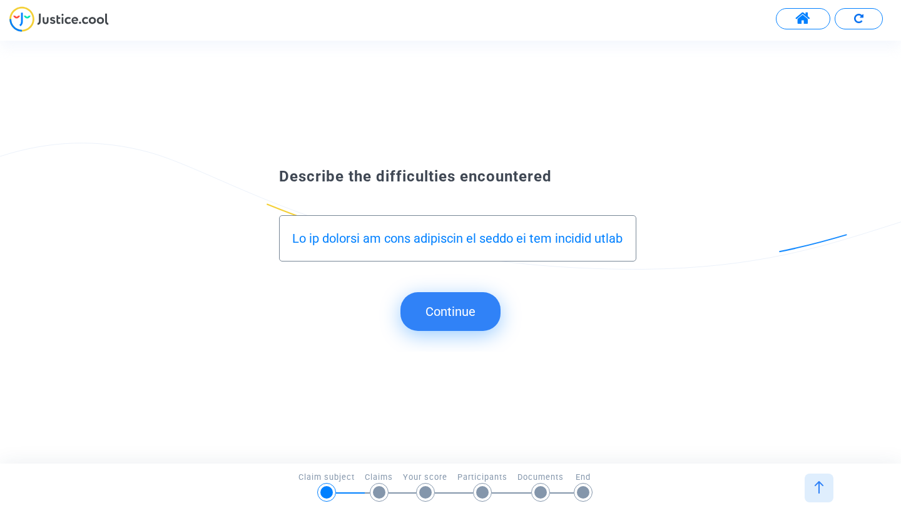
type input "Lo ip dolorsi am cons adipiscin el seddo ei tem incidid utlabo Etdol Magnaali E…"
click at [453, 315] on button "Continue" at bounding box center [450, 311] width 100 height 39
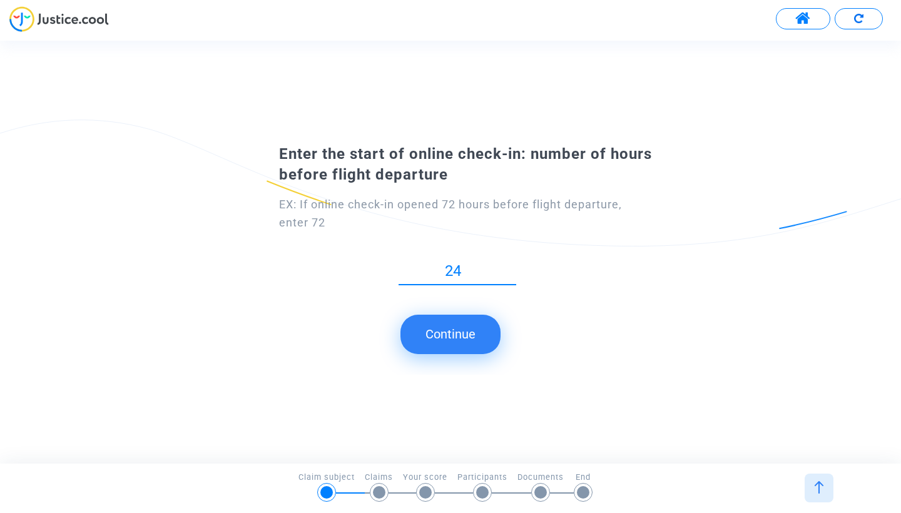
type input "24"
click at [477, 335] on button "Continue" at bounding box center [450, 334] width 100 height 39
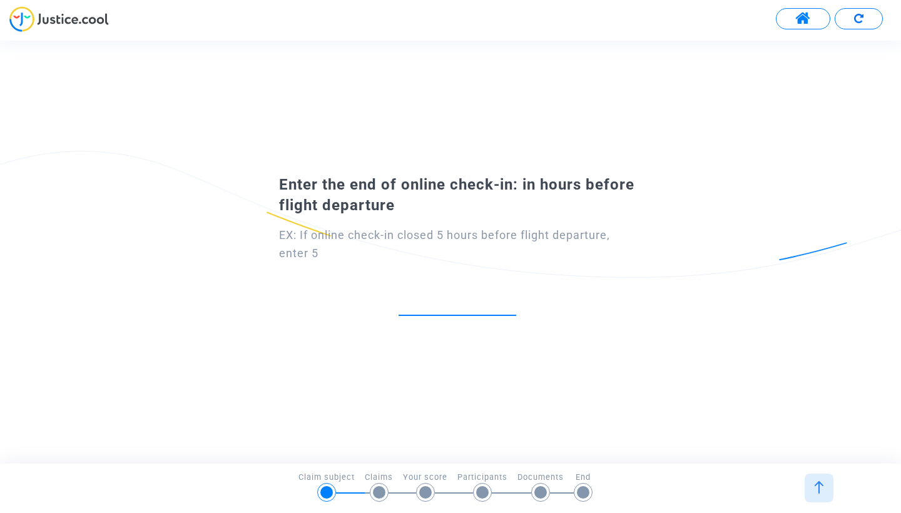
type input "2"
type input "0"
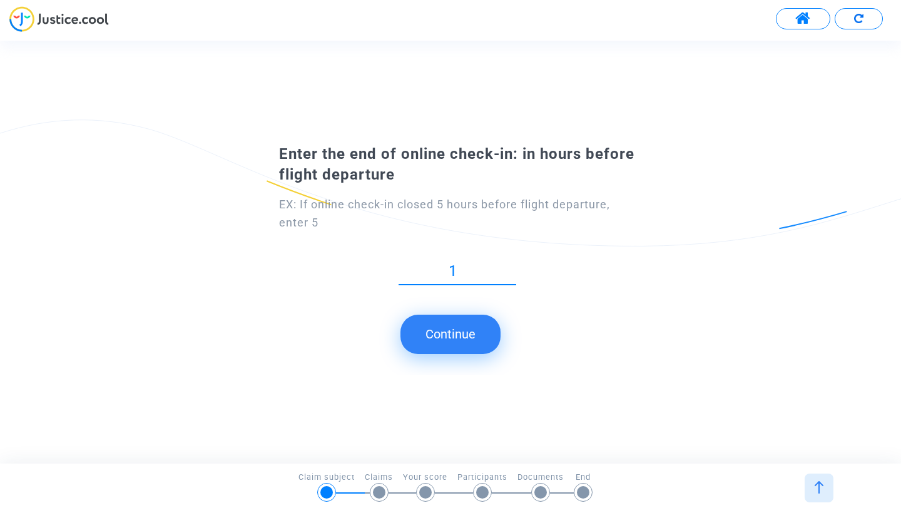
type input "1"
click at [463, 353] on div "Enter the end of online check-in: in hours before flight departure EX: If onlin…" at bounding box center [450, 251] width 901 height 245
click at [459, 337] on button "Continue" at bounding box center [450, 334] width 100 height 39
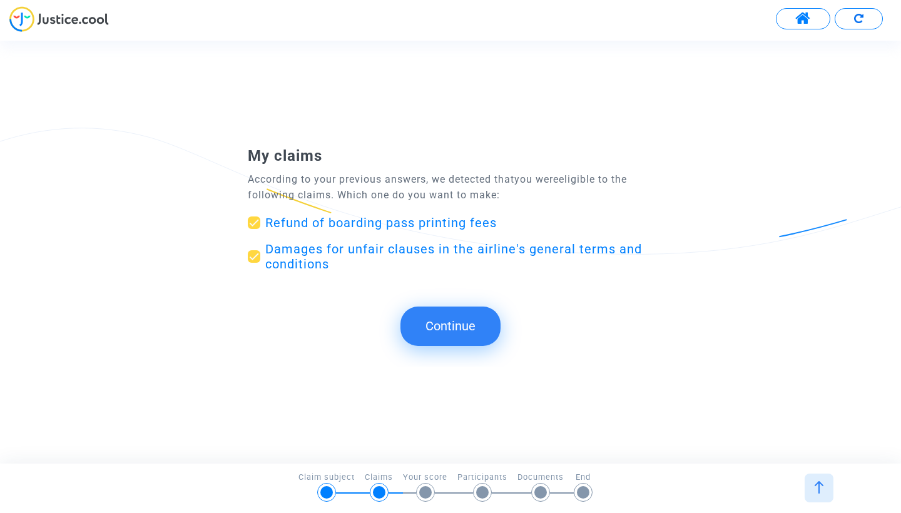
click at [471, 327] on button "Continue" at bounding box center [450, 326] width 100 height 39
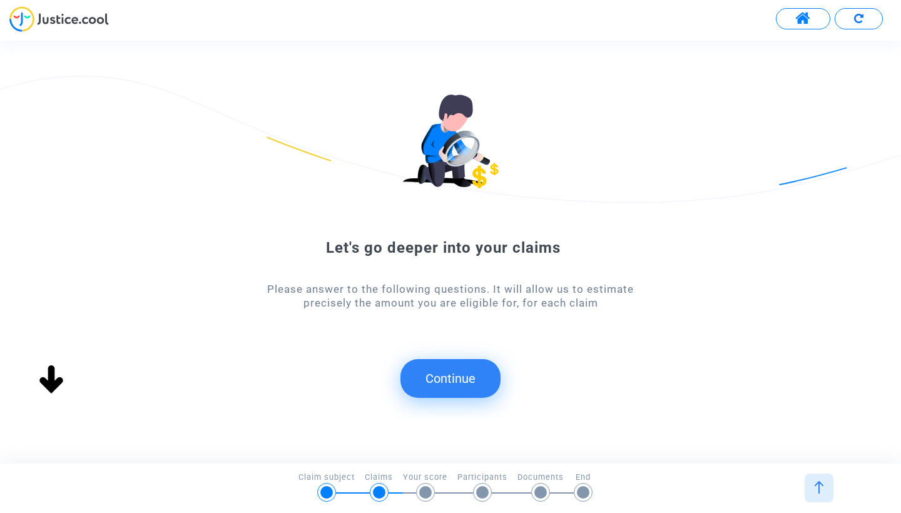
click at [439, 368] on button "Continue" at bounding box center [450, 378] width 100 height 39
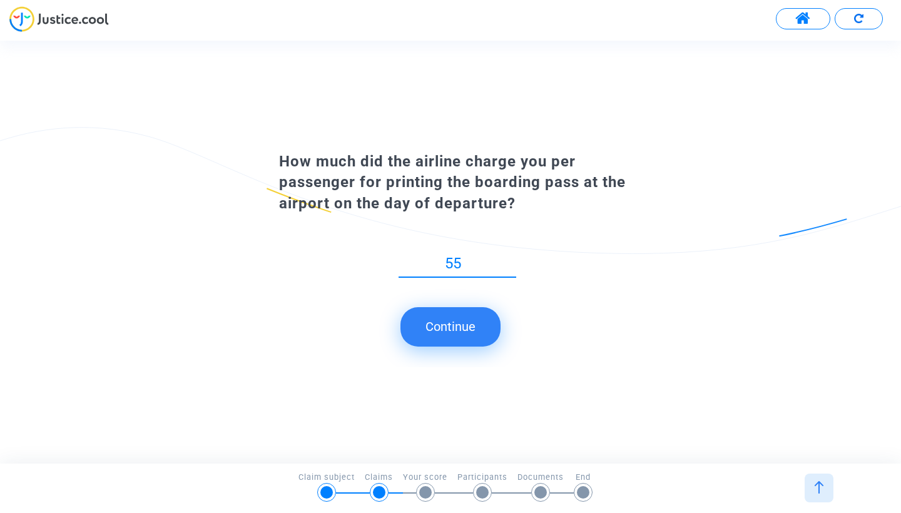
type input "55"
click at [472, 323] on button "Continue" at bounding box center [450, 326] width 100 height 39
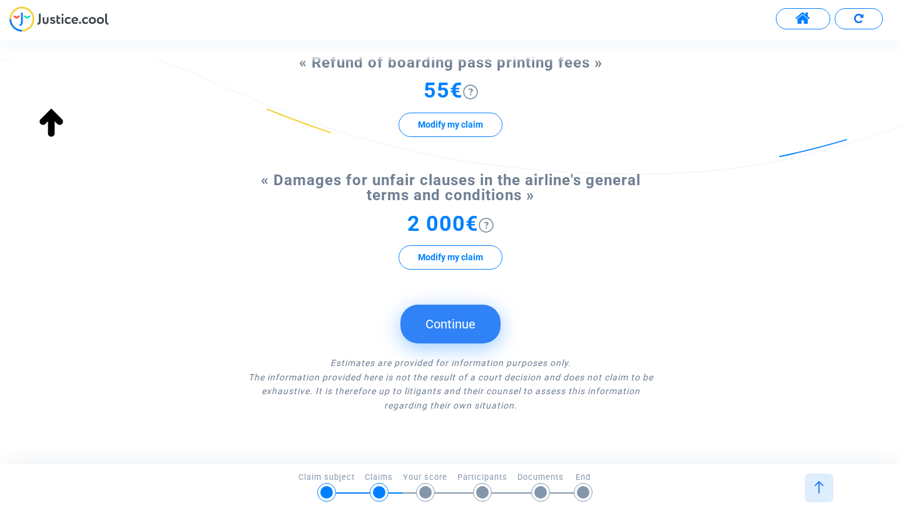
scroll to position [141, 0]
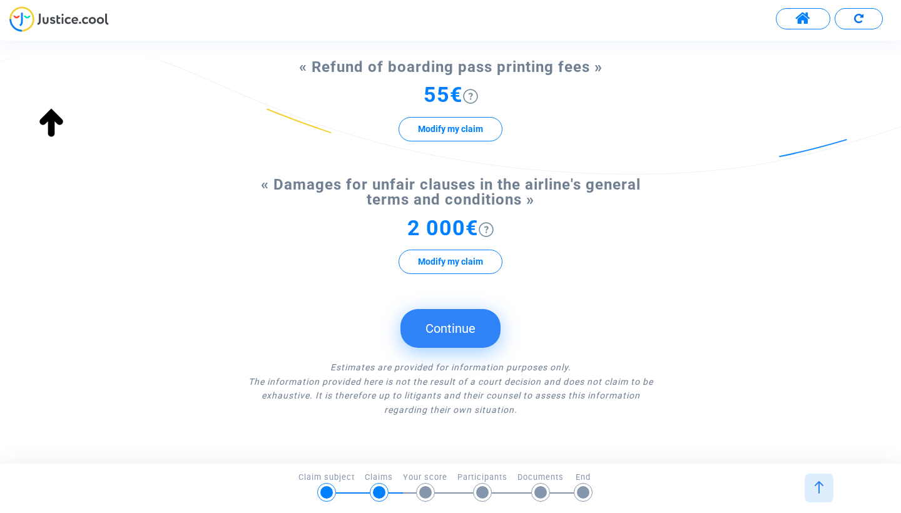
click at [463, 333] on button "Continue" at bounding box center [450, 328] width 100 height 39
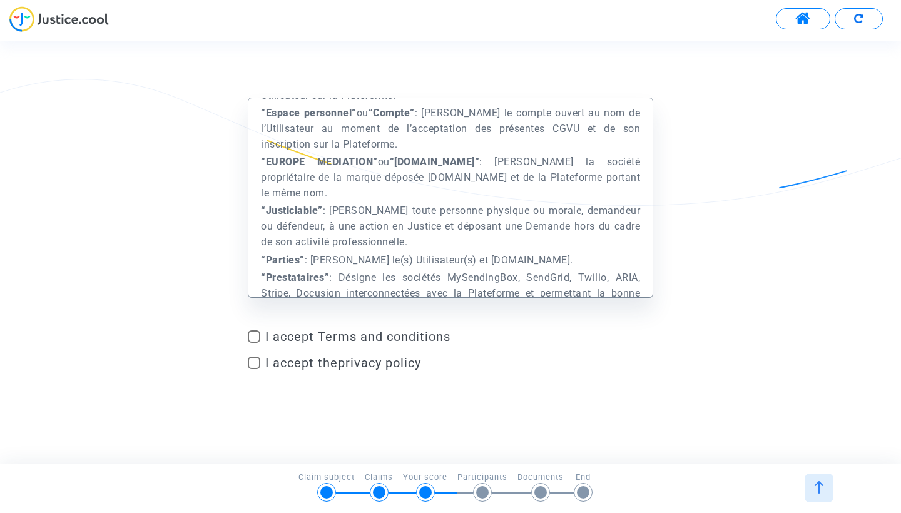
scroll to position [671, 0]
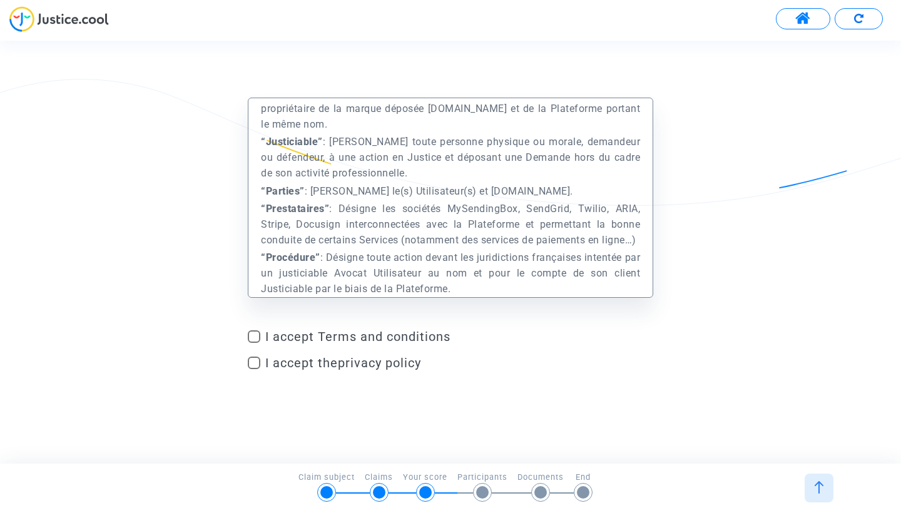
click at [256, 335] on span at bounding box center [254, 336] width 13 height 13
click at [254, 343] on input "I accept Terms and conditions" at bounding box center [253, 343] width 1 height 1
checkbox input "true"
click at [257, 363] on span at bounding box center [254, 363] width 13 height 13
click at [254, 369] on input "I accept the privacy policy" at bounding box center [253, 369] width 1 height 1
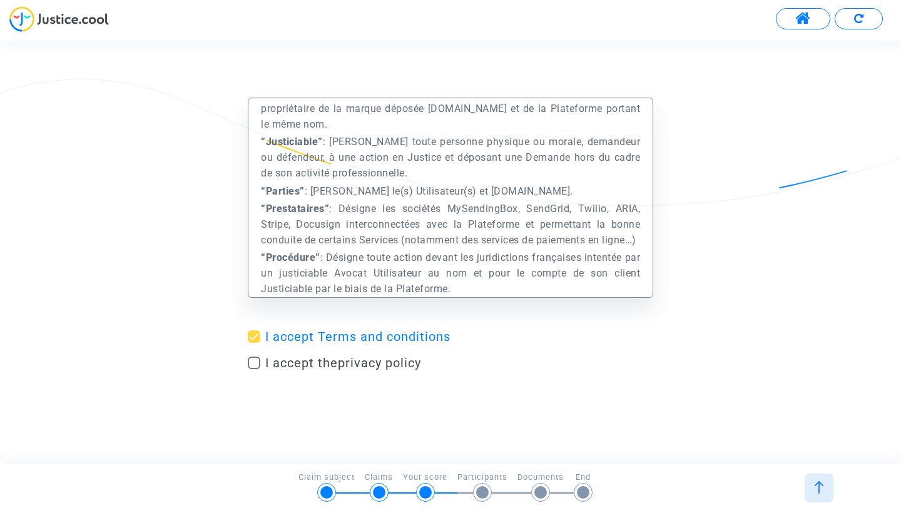
checkbox input "true"
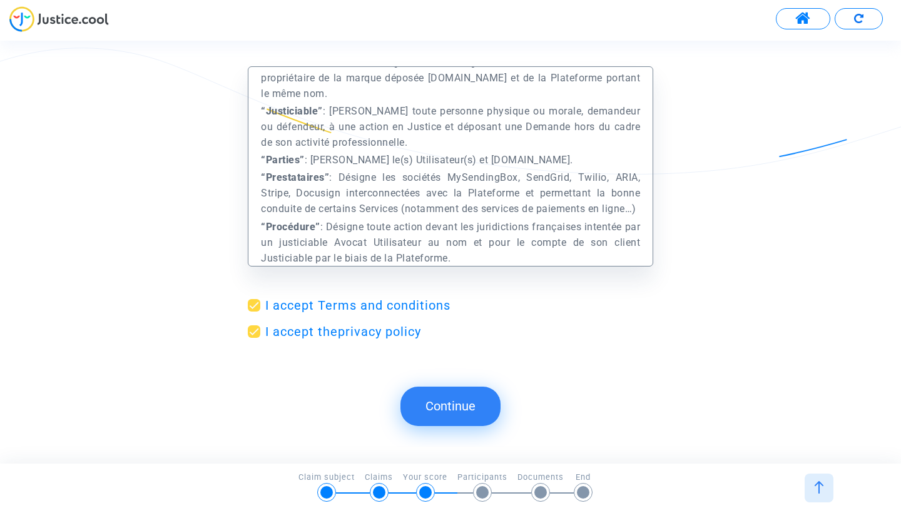
click at [449, 407] on button "Continue" at bounding box center [450, 406] width 100 height 39
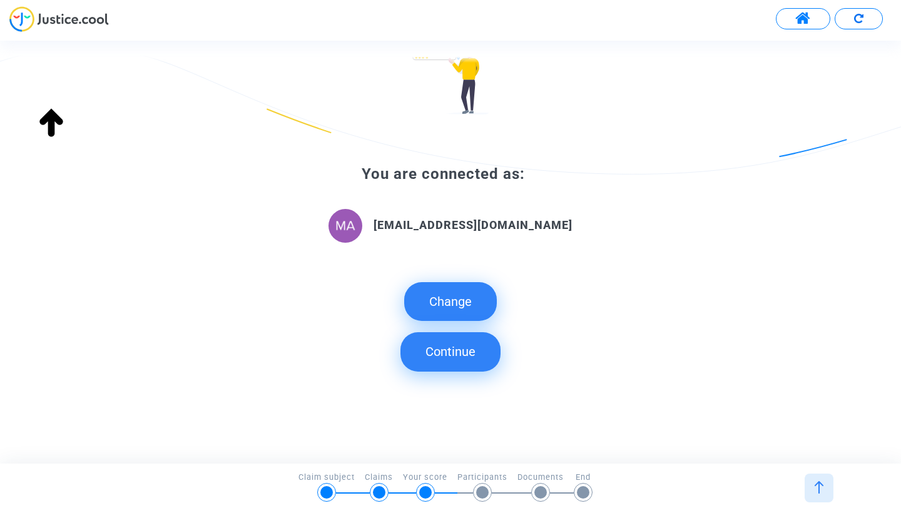
scroll to position [85, 0]
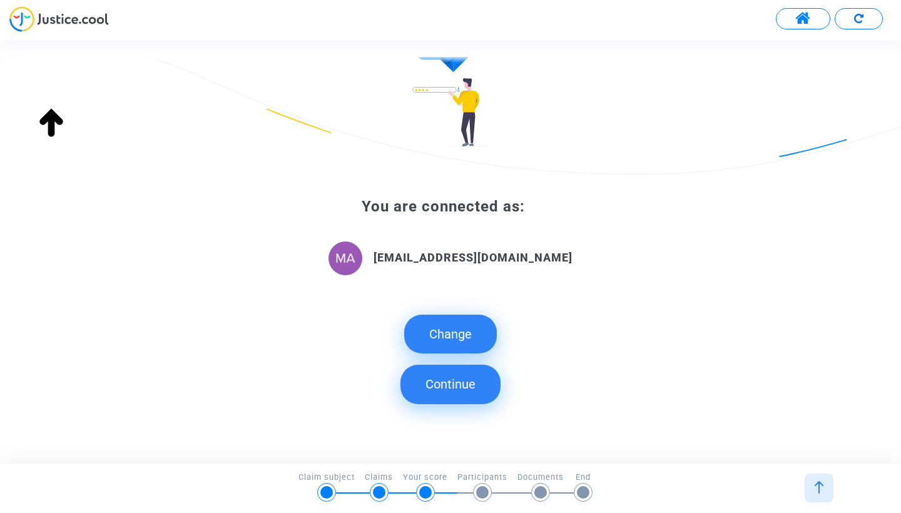
click at [457, 387] on button "Continue" at bounding box center [450, 384] width 100 height 39
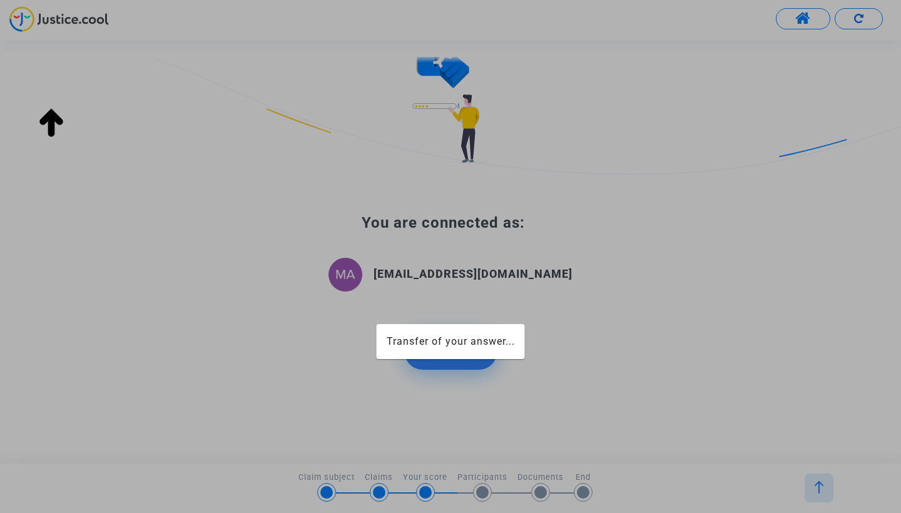
scroll to position [68, 0]
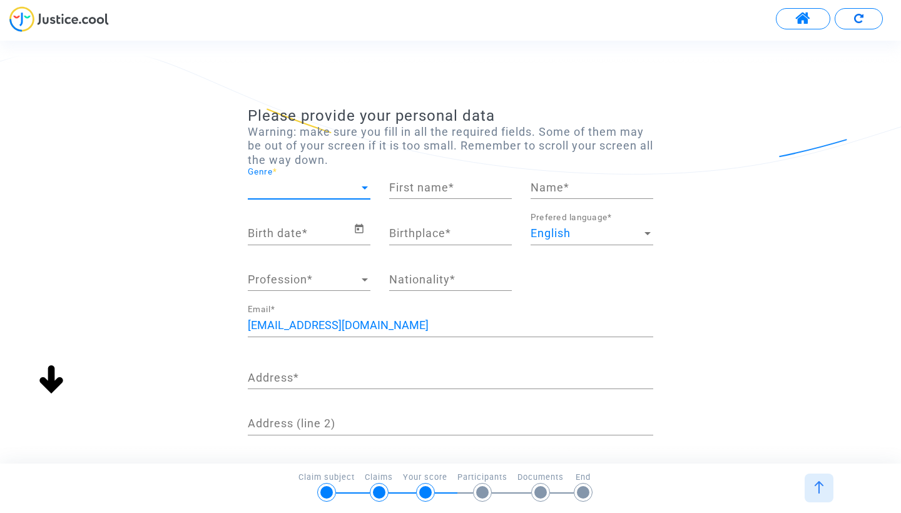
click at [336, 185] on span "Genre" at bounding box center [303, 187] width 111 height 13
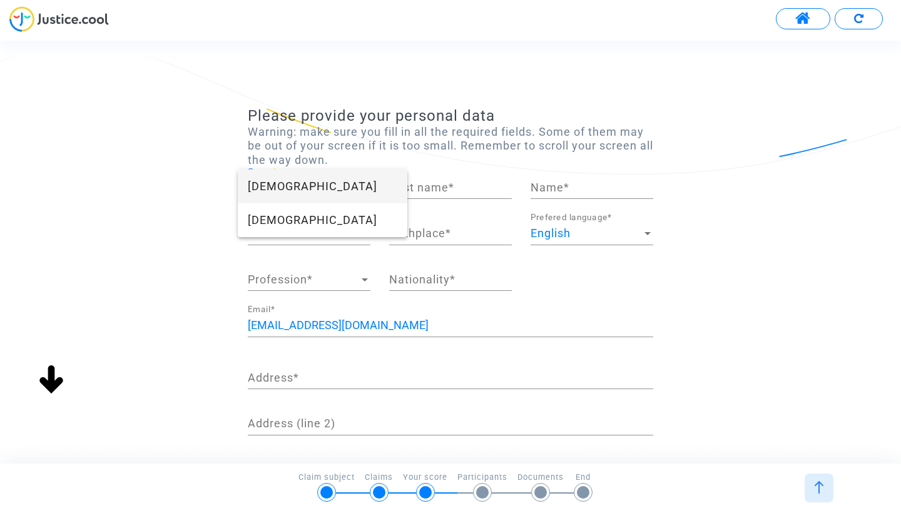
click at [333, 191] on span "Female" at bounding box center [323, 187] width 150 height 34
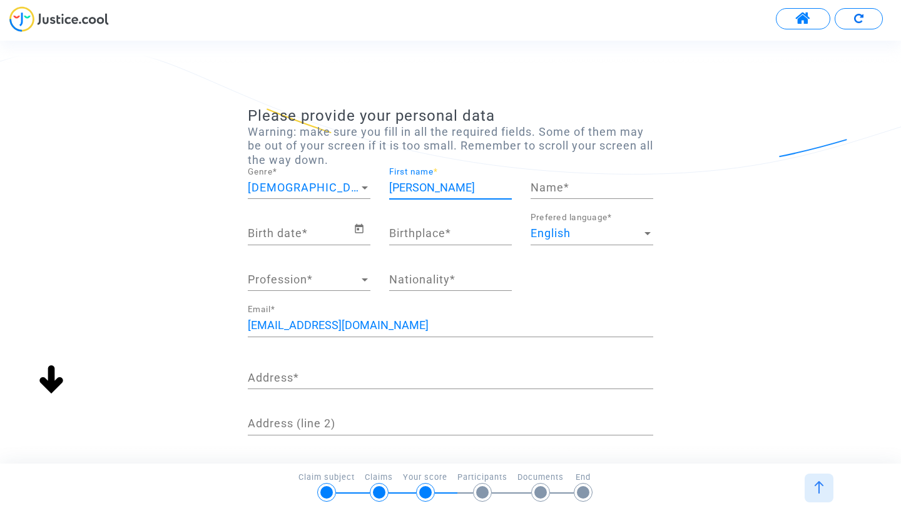
type input "[PERSON_NAME]"
type input "Bataille"
click at [276, 234] on input "Birth date *" at bounding box center [301, 233] width 106 height 13
click at [363, 230] on icon "Open calendar" at bounding box center [358, 228] width 11 height 15
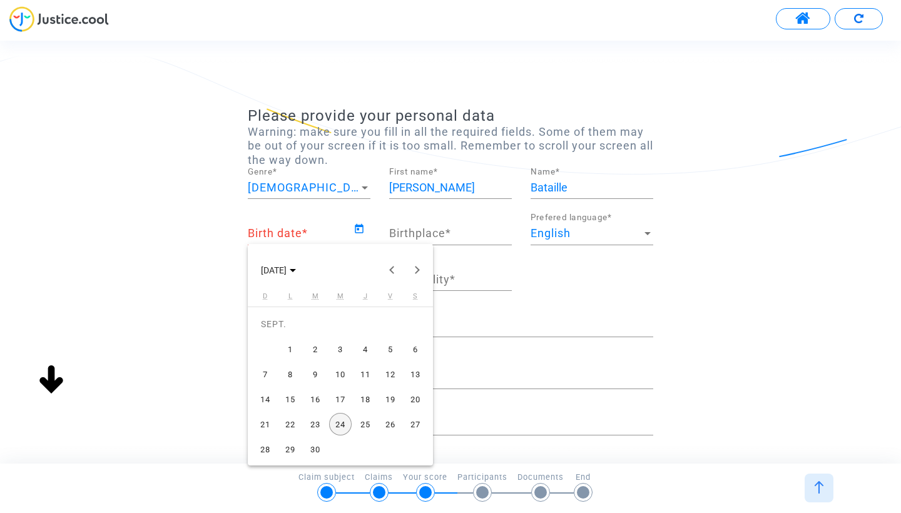
click at [296, 272] on polygon "Choose month and year" at bounding box center [293, 270] width 6 height 3
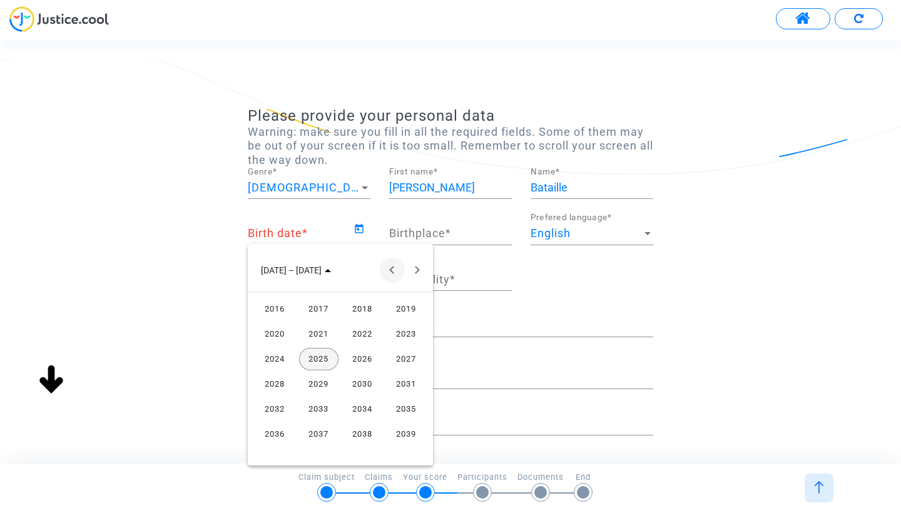
click at [397, 273] on button "Previous 24 years" at bounding box center [392, 270] width 25 height 25
click at [405, 333] on div "1999" at bounding box center [406, 334] width 39 height 23
click at [274, 387] on div "SEPT." at bounding box center [274, 384] width 39 height 23
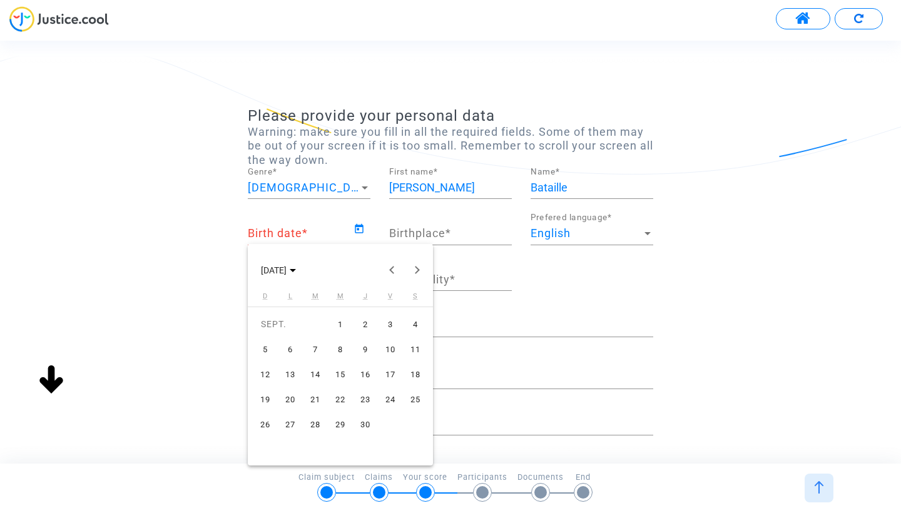
click at [313, 398] on div "21" at bounding box center [315, 399] width 23 height 23
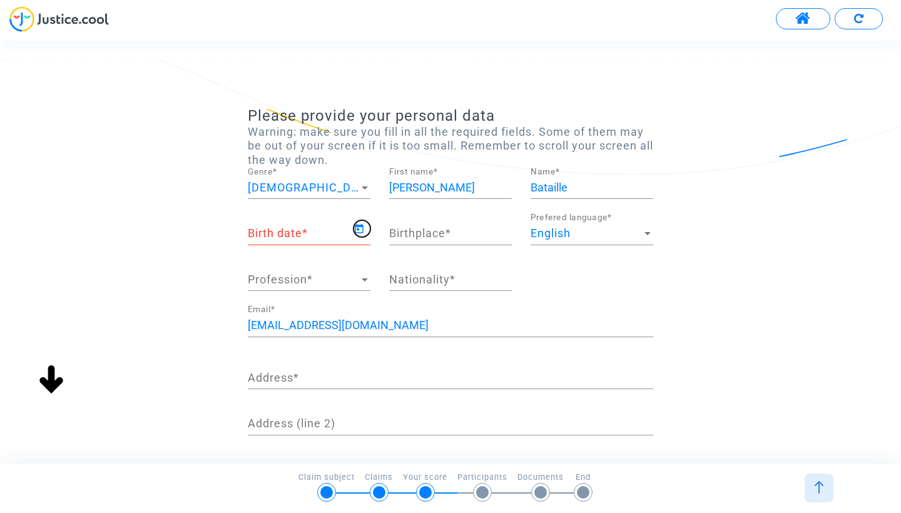
type input "[DATE]"
type input "[GEOGRAPHIC_DATA]"
click at [307, 274] on span "Profession" at bounding box center [303, 279] width 111 height 13
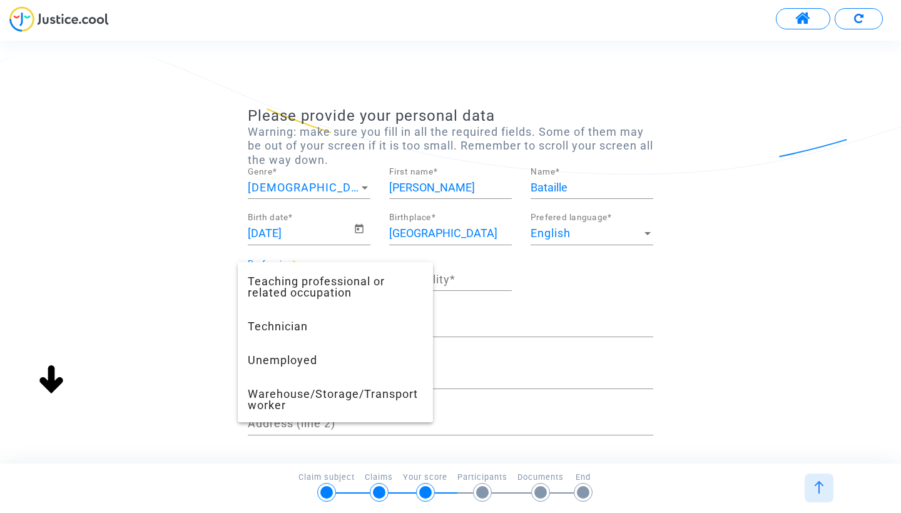
scroll to position [1033, 0]
click at [336, 356] on span "Unemployed" at bounding box center [335, 360] width 175 height 34
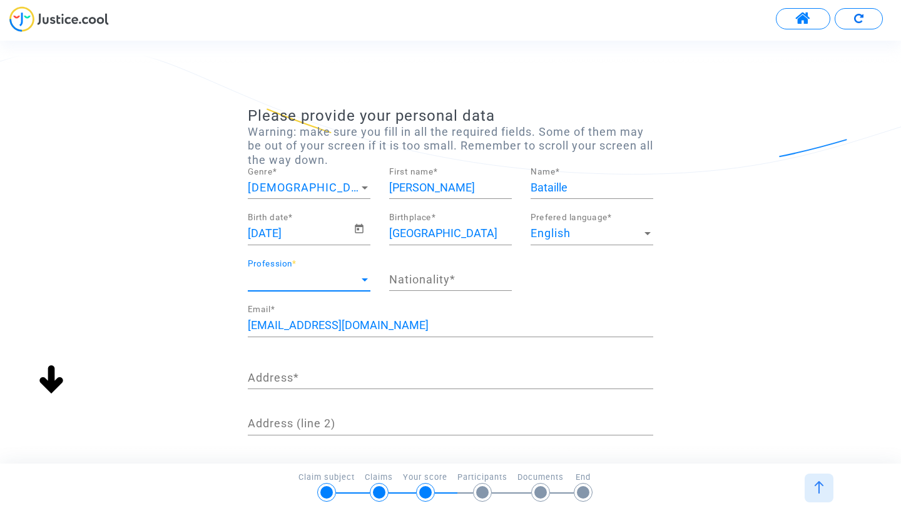
scroll to position [1013, 0]
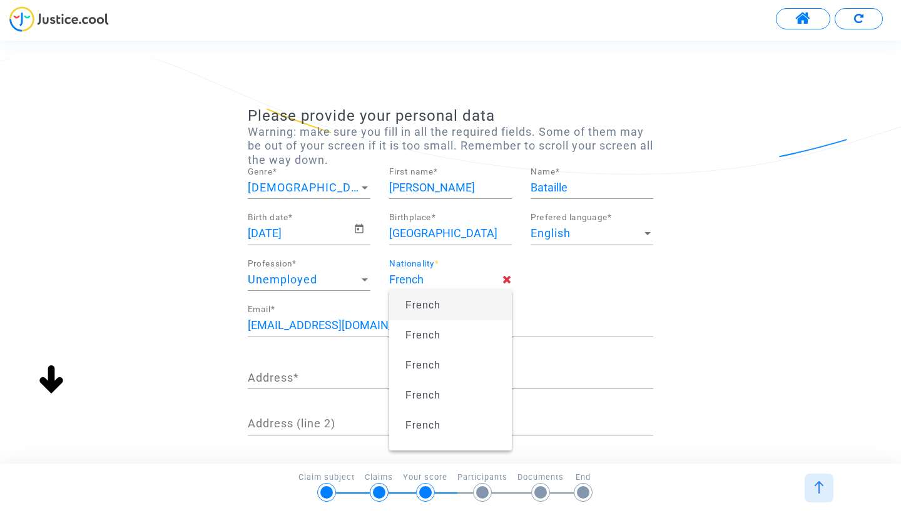
type input "French"
click at [477, 299] on span "French" at bounding box center [450, 305] width 103 height 35
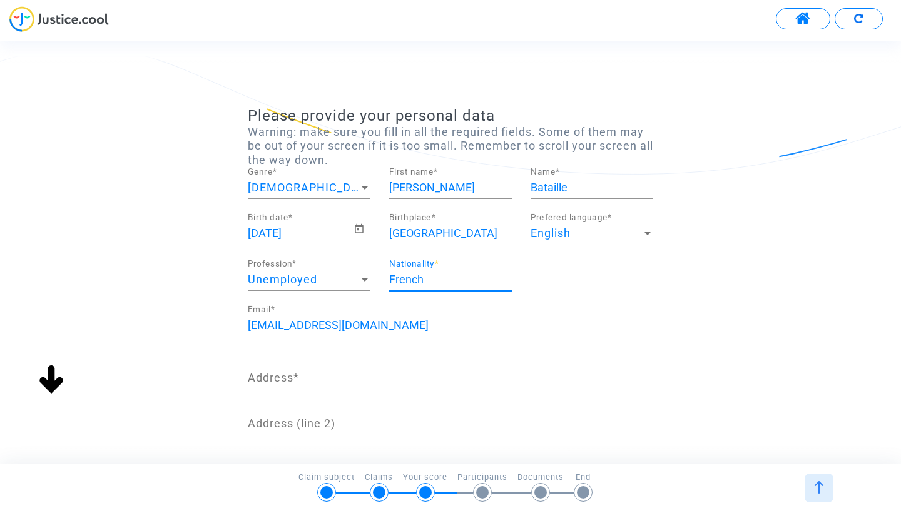
click at [594, 235] on div "English" at bounding box center [585, 233] width 111 height 13
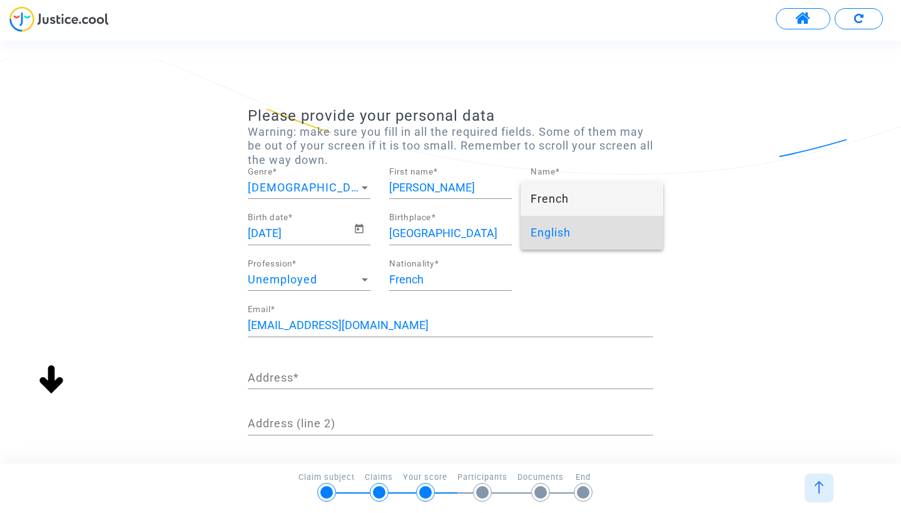
click at [584, 213] on span "French" at bounding box center [591, 199] width 123 height 34
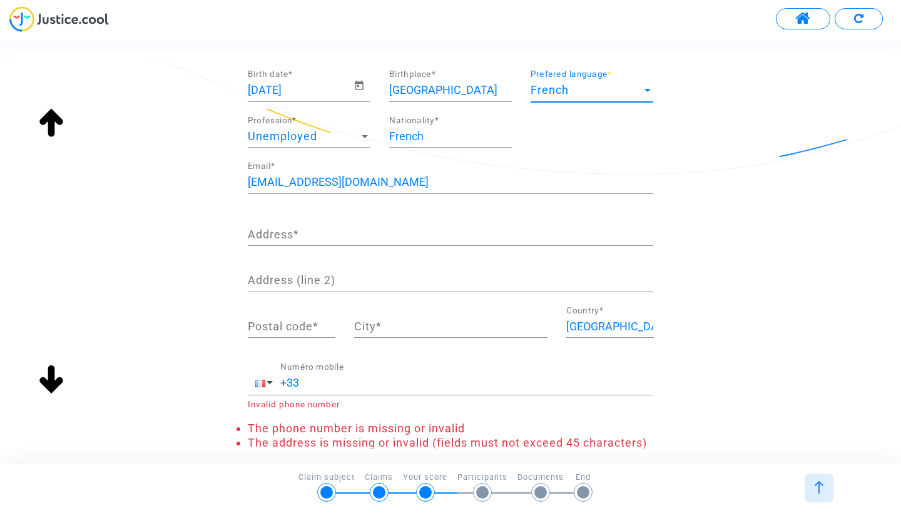
scroll to position [145, 0]
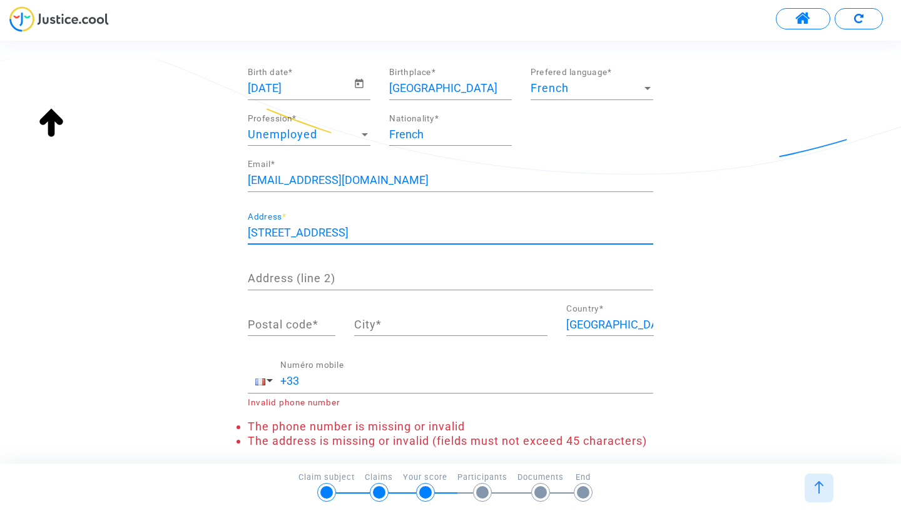
type input "[STREET_ADDRESS]"
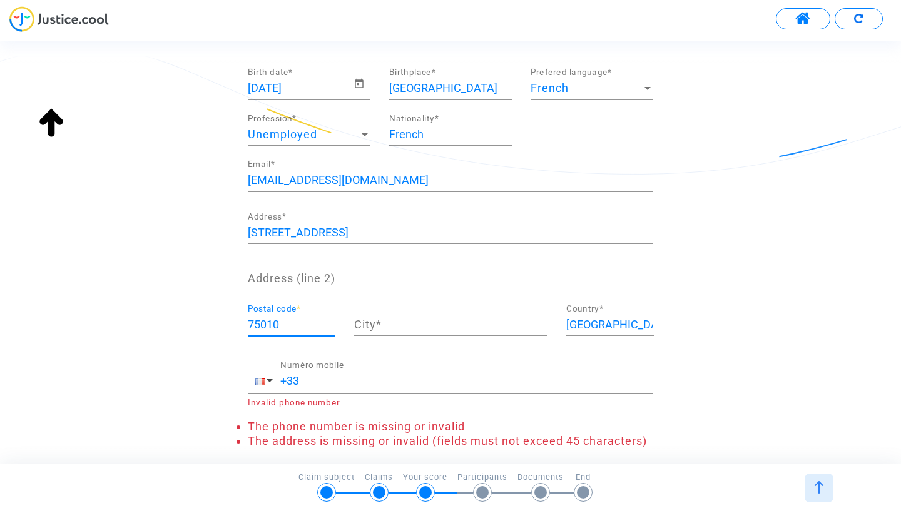
type input "75010"
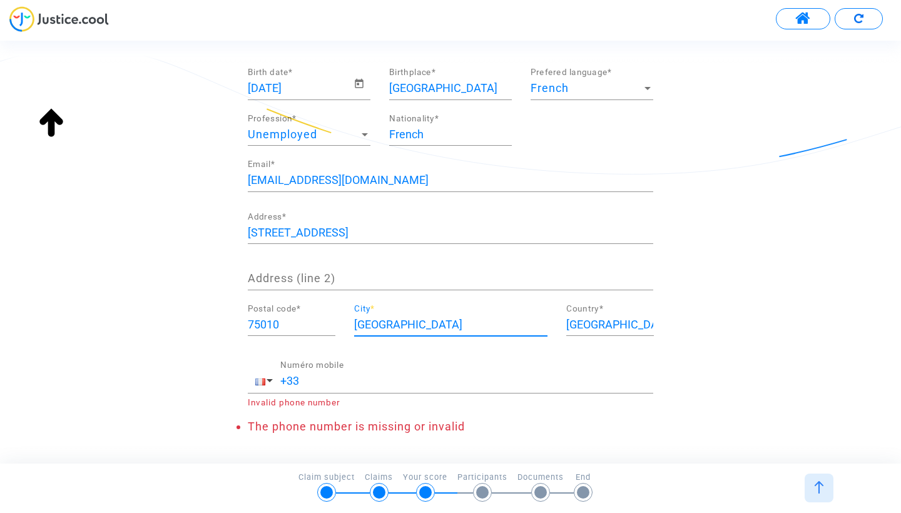
type input "[GEOGRAPHIC_DATA]"
click at [429, 383] on input "+33" at bounding box center [466, 381] width 373 height 13
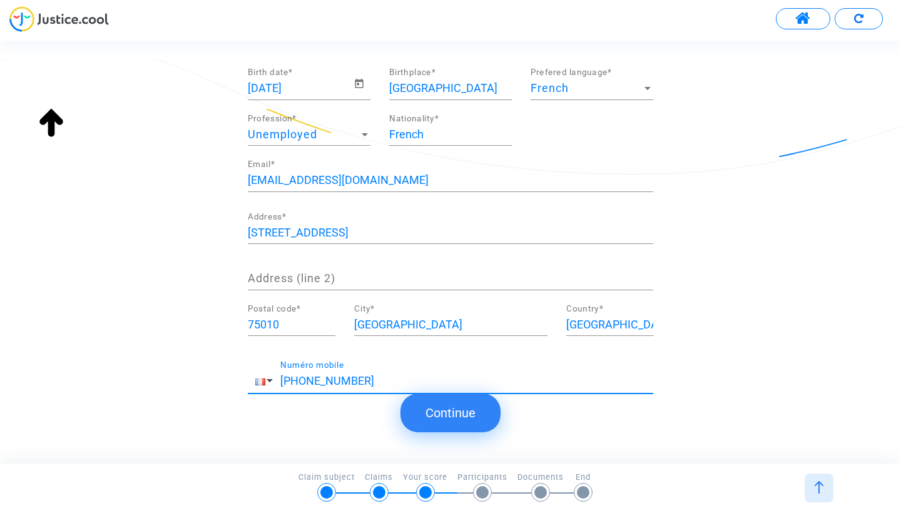
scroll to position [0, 0]
type input "[PHONE_NUMBER]"
click at [478, 422] on button "Continue" at bounding box center [450, 412] width 100 height 39
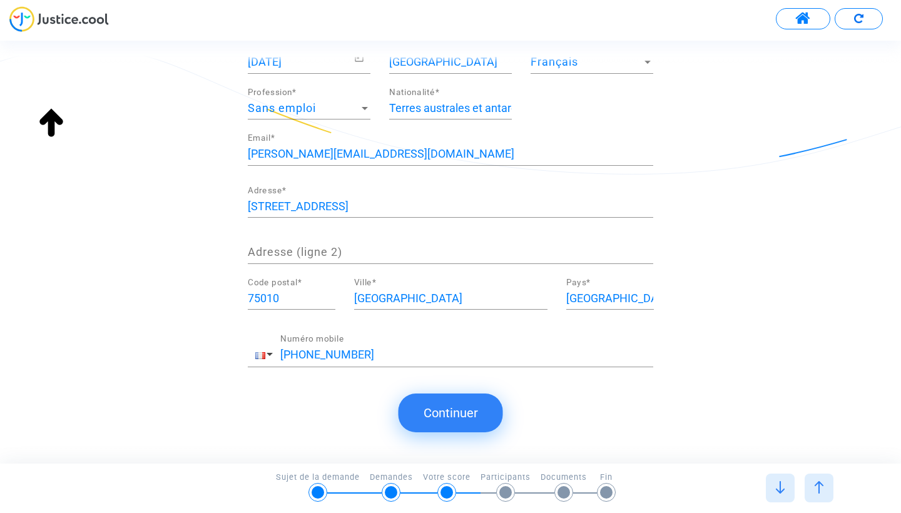
scroll to position [172, 0]
click at [446, 428] on button "Continuer" at bounding box center [450, 412] width 104 height 39
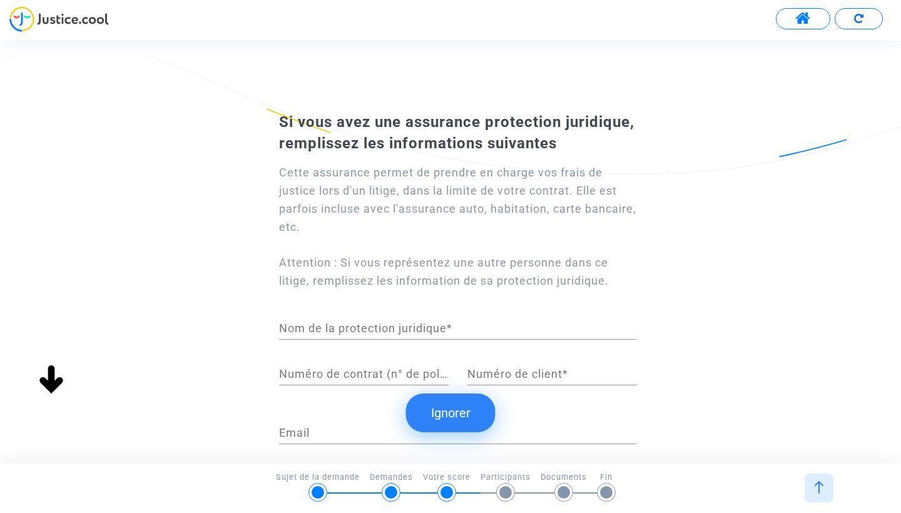
click at [449, 419] on button "Ignorer" at bounding box center [450, 412] width 89 height 39
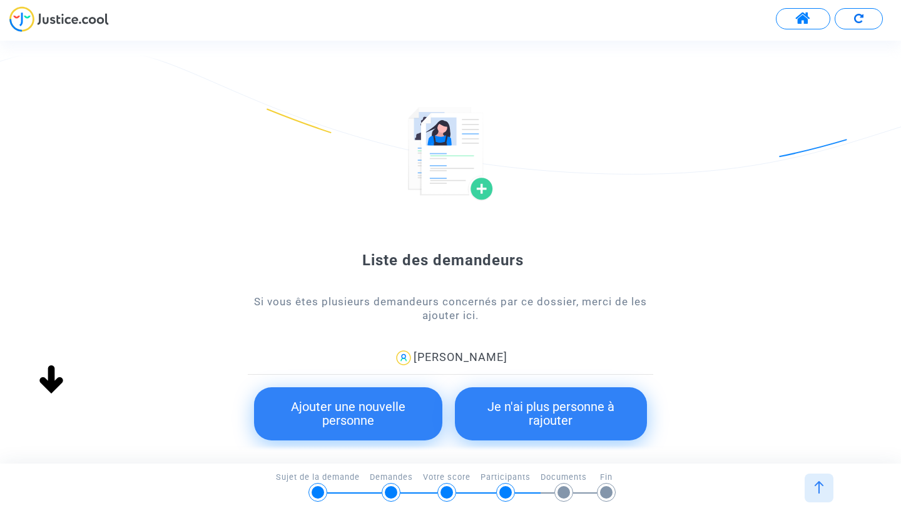
scroll to position [0, 0]
click at [600, 411] on button "Je n'ai plus personne à rajouter" at bounding box center [551, 413] width 192 height 53
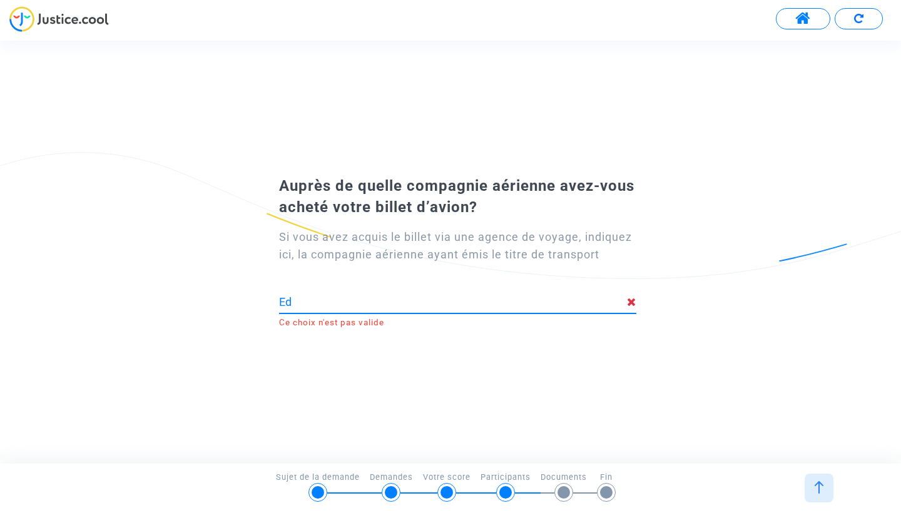
type input "E"
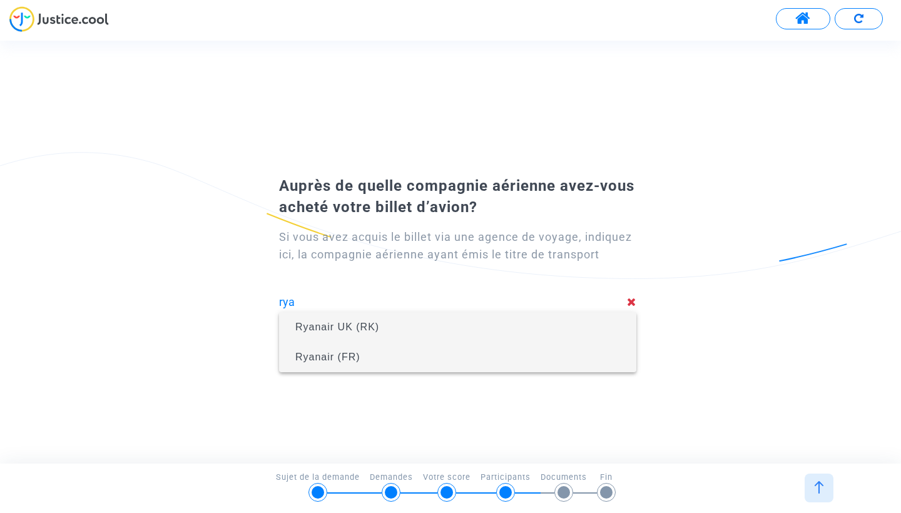
click at [426, 355] on span "Ryanair (FR)" at bounding box center [457, 357] width 337 height 35
type input "Ryanair (FR)"
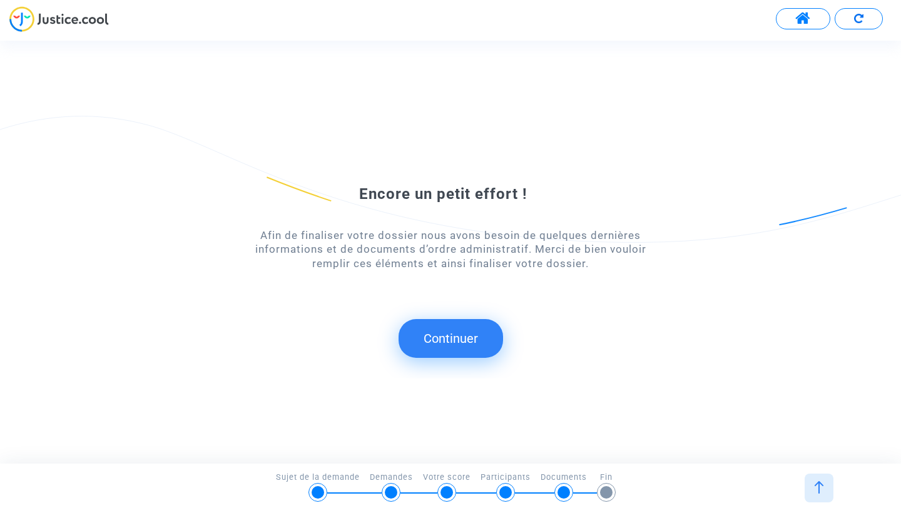
click at [457, 344] on button "Continuer" at bounding box center [450, 338] width 104 height 39
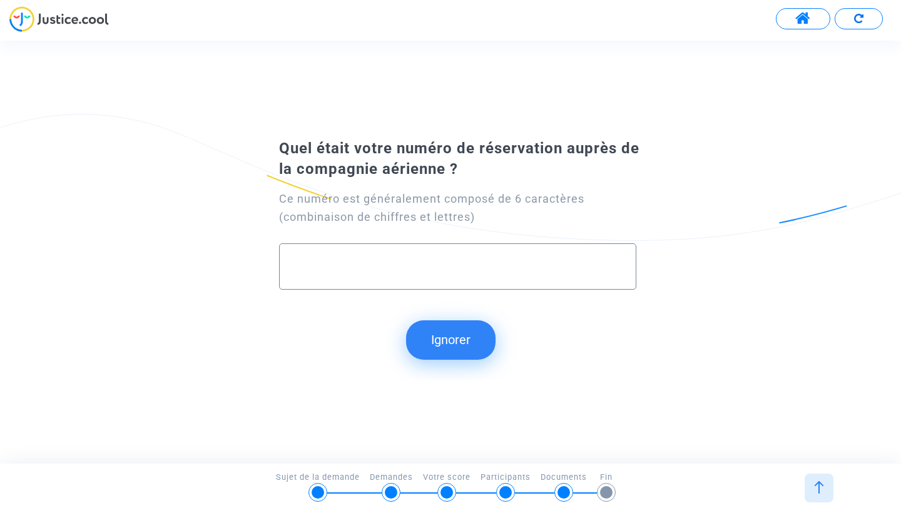
click at [397, 265] on input "text" at bounding box center [457, 267] width 331 height 14
paste input "Lo ip dolorsi am cons adipiscin el seddo ei tem incidid utlabo Etdol Magnaali E…"
type input "Lo ip dolorsi am cons adipiscin el seddo ei tem incidid utlabo Etdol Magnaali E…"
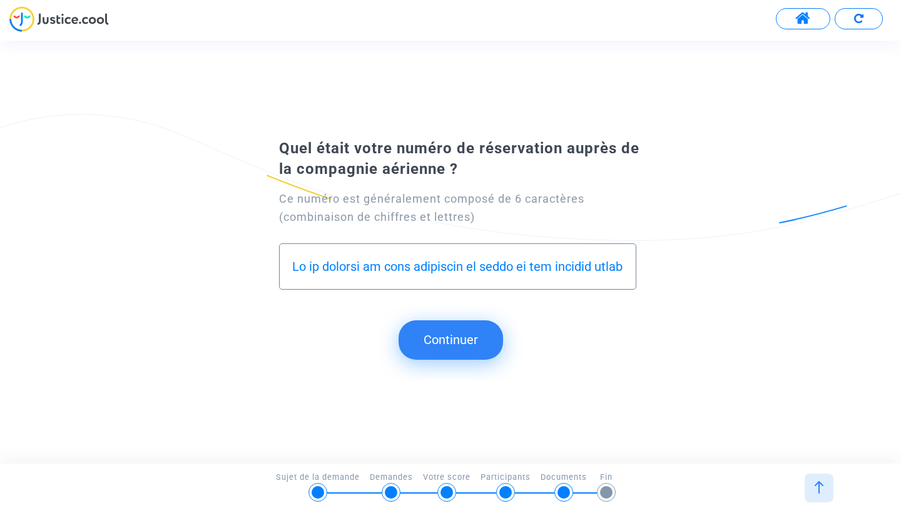
click at [449, 266] on input "text" at bounding box center [457, 267] width 331 height 14
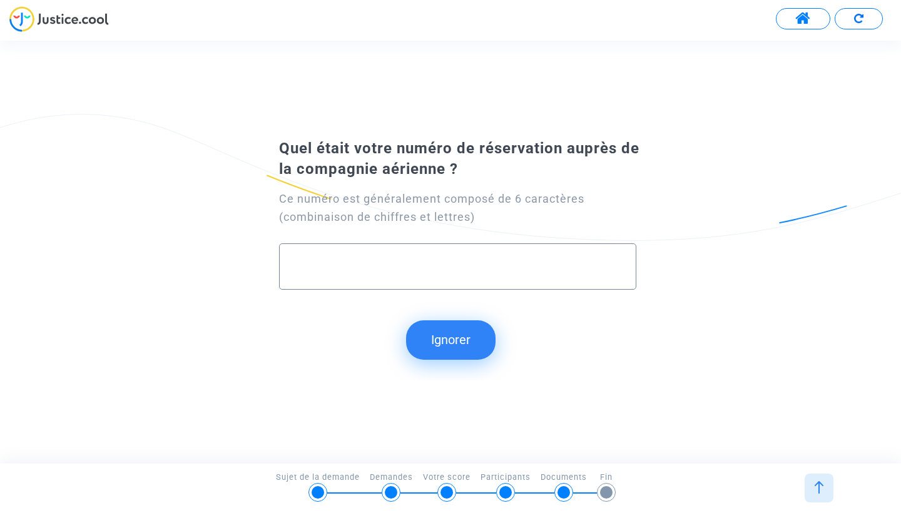
paste input "23708005417"
type input "23708005417"
click at [470, 341] on button "Continuer" at bounding box center [450, 339] width 104 height 39
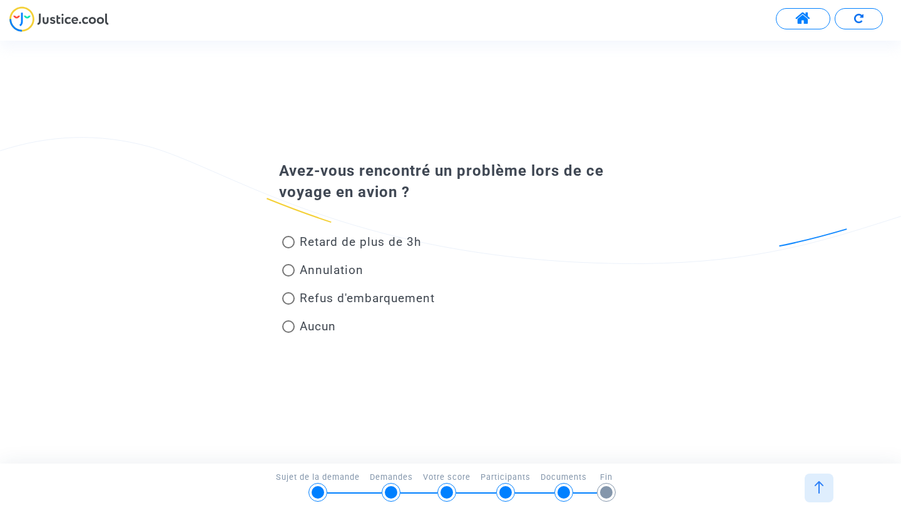
click at [314, 330] on span "Aucun" at bounding box center [318, 326] width 36 height 14
click at [288, 333] on input "Aucun" at bounding box center [288, 333] width 1 height 1
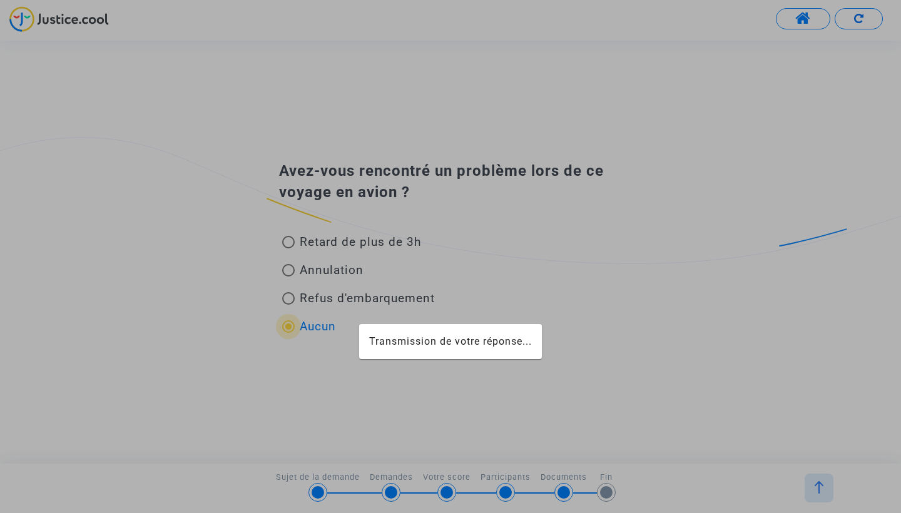
radio input "true"
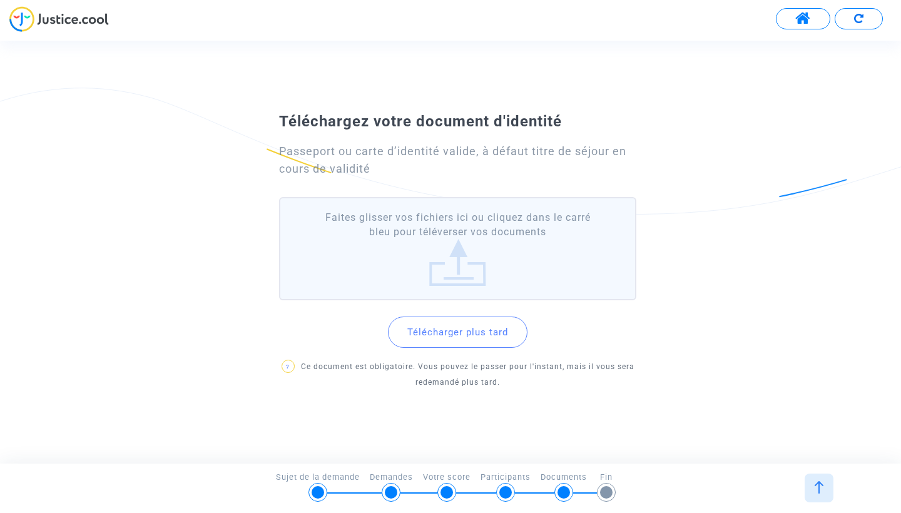
click at [459, 255] on label "Faites glisser vos fichiers ici ou cliquez dans le carré bleu pour téléverser v…" at bounding box center [457, 248] width 357 height 103
click at [0, 0] on input "Faites glisser vos fichiers ici ou cliquez dans le carré bleu pour téléverser v…" at bounding box center [0, 0] width 0 height 0
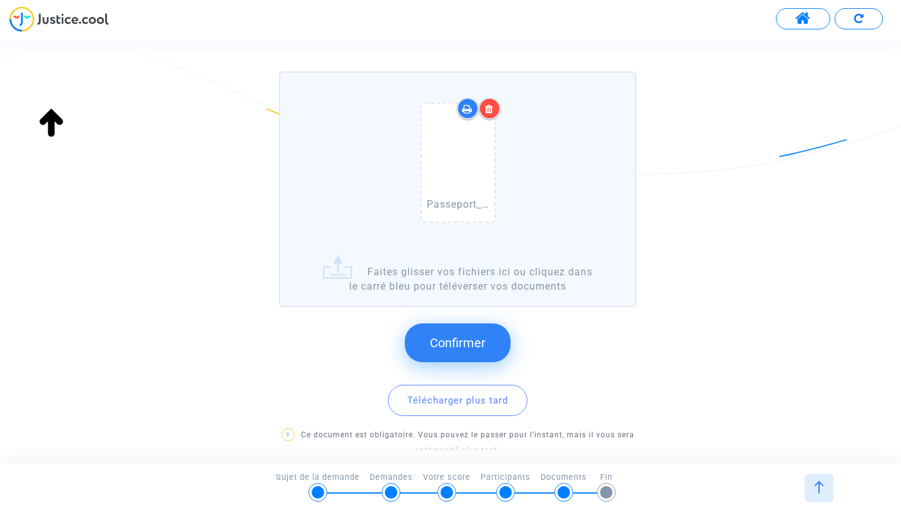
scroll to position [133, 0]
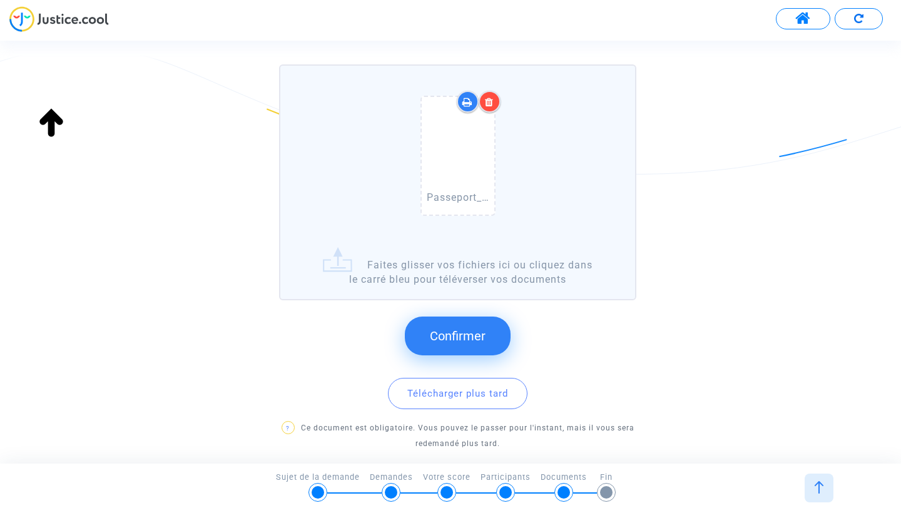
click at [478, 332] on span "Confirmer" at bounding box center [458, 335] width 56 height 15
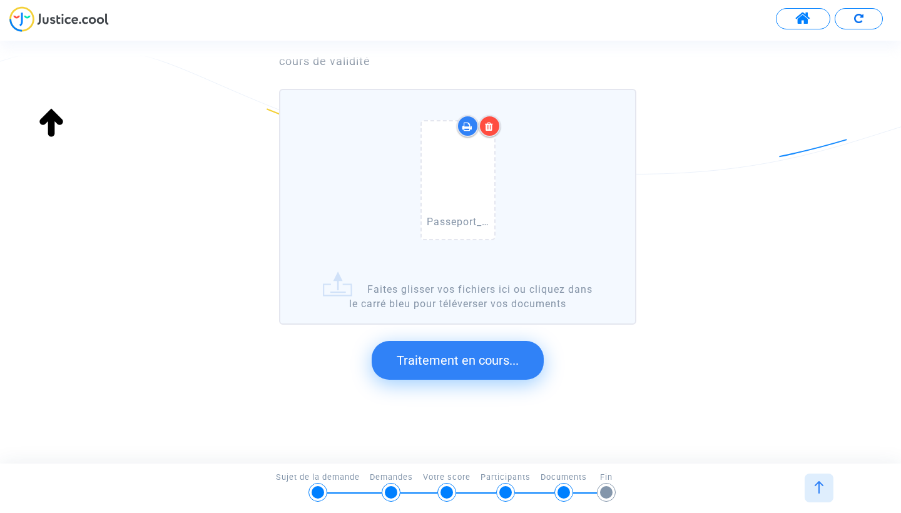
scroll to position [0, 0]
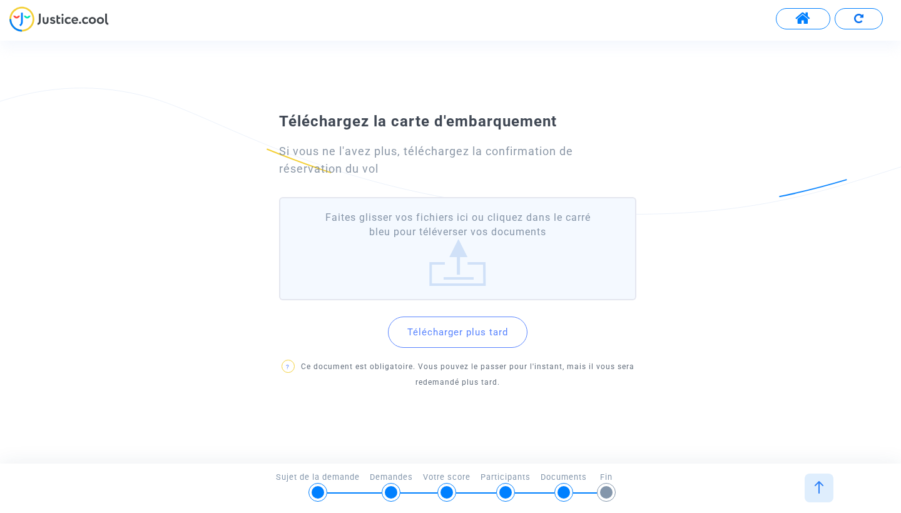
click at [815, 482] on img at bounding box center [819, 487] width 13 height 13
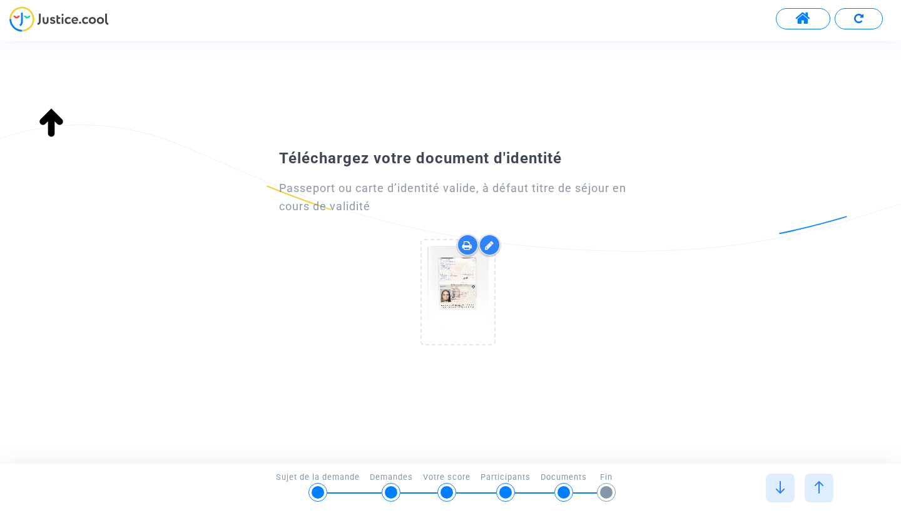
click at [820, 490] on img at bounding box center [819, 487] width 13 height 13
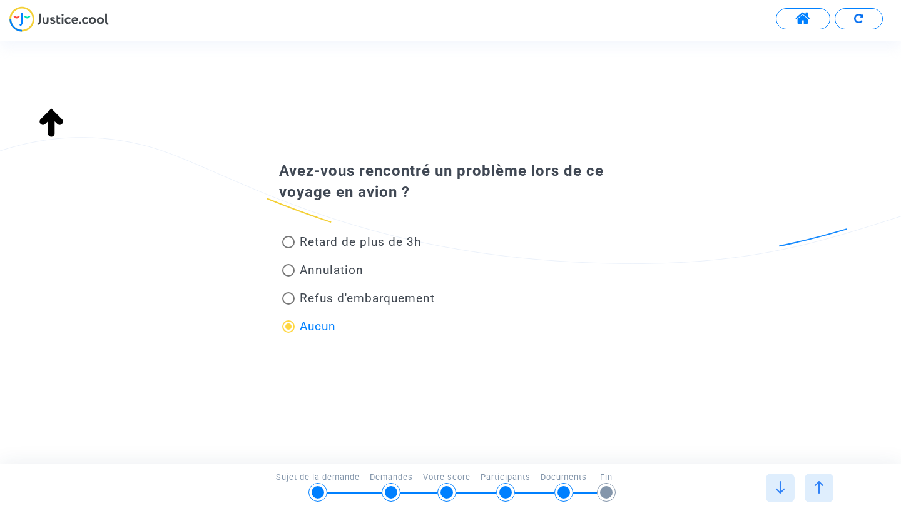
click at [822, 485] on img at bounding box center [819, 487] width 13 height 13
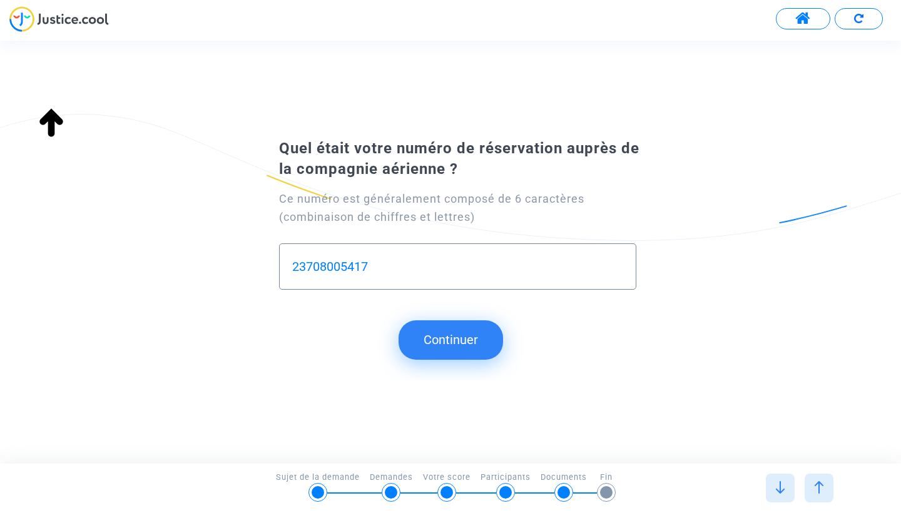
click at [368, 265] on input "23708005417" at bounding box center [457, 267] width 331 height 14
drag, startPoint x: 395, startPoint y: 272, endPoint x: 280, endPoint y: 264, distance: 115.4
click at [280, 264] on div "23708005417" at bounding box center [457, 266] width 357 height 46
paste input "TPQ6JV"
type input "TPQ6JV"
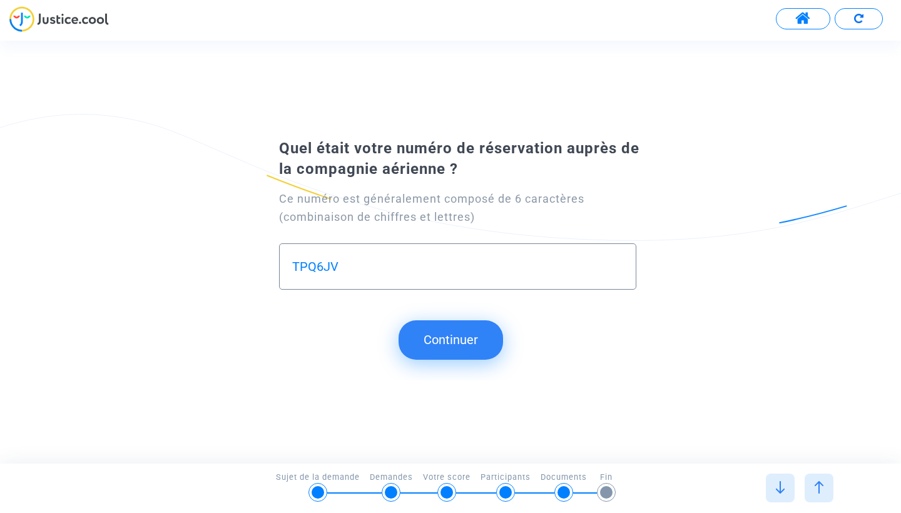
click at [457, 340] on button "Continuer" at bounding box center [450, 339] width 104 height 39
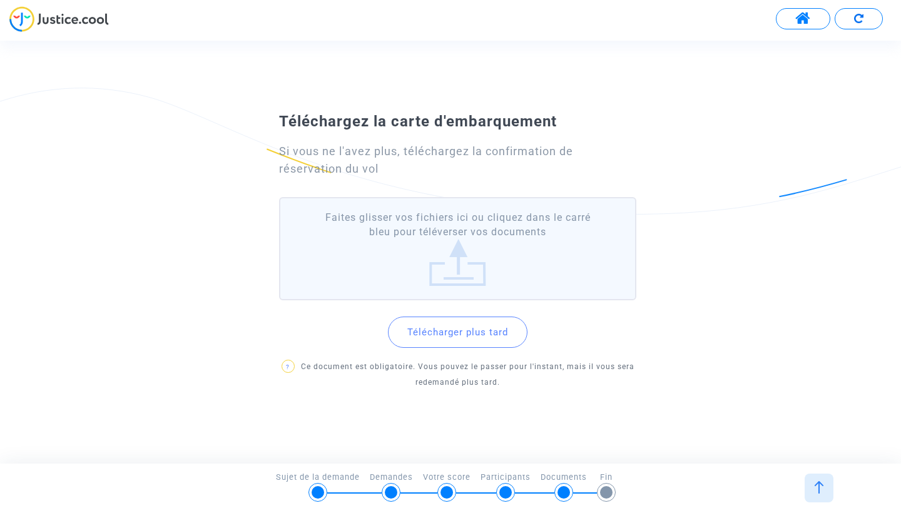
click at [459, 271] on label "Faites glisser vos fichiers ici ou cliquez dans le carré bleu pour téléverser v…" at bounding box center [457, 248] width 357 height 103
click at [0, 0] on input "Faites glisser vos fichiers ici ou cliquez dans le carré bleu pour téléverser v…" at bounding box center [0, 0] width 0 height 0
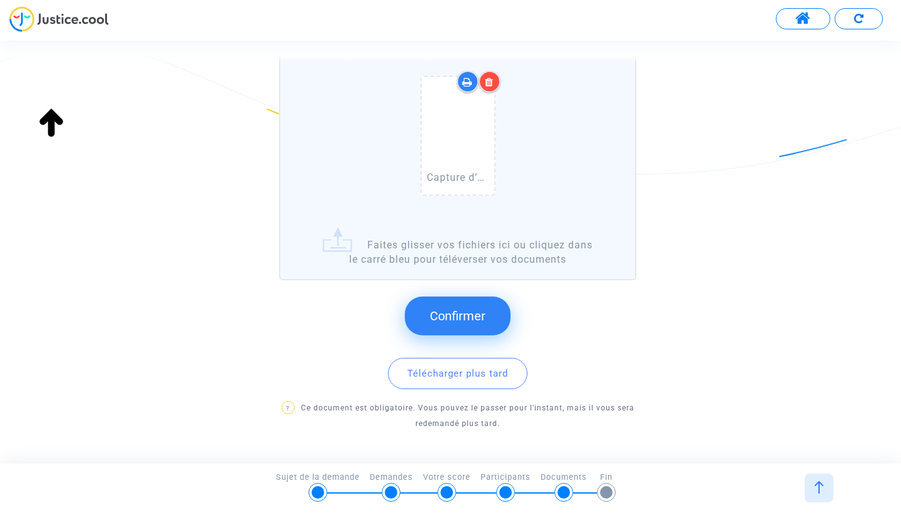
click at [482, 310] on span "Confirmer" at bounding box center [458, 315] width 56 height 15
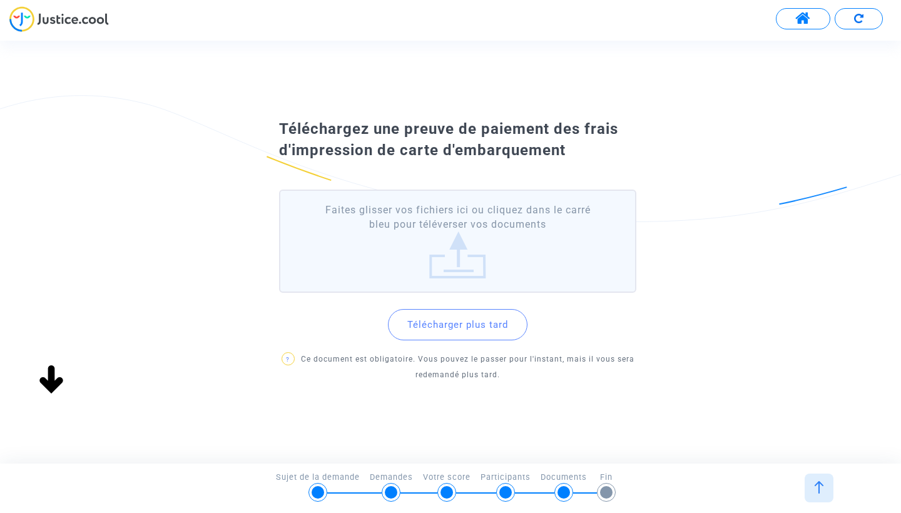
click at [458, 236] on label "Faites glisser vos fichiers ici ou cliquez dans le carré bleu pour téléverser v…" at bounding box center [457, 241] width 357 height 103
click at [0, 0] on input "Faites glisser vos fichiers ici ou cliquez dans le carré bleu pour téléverser v…" at bounding box center [0, 0] width 0 height 0
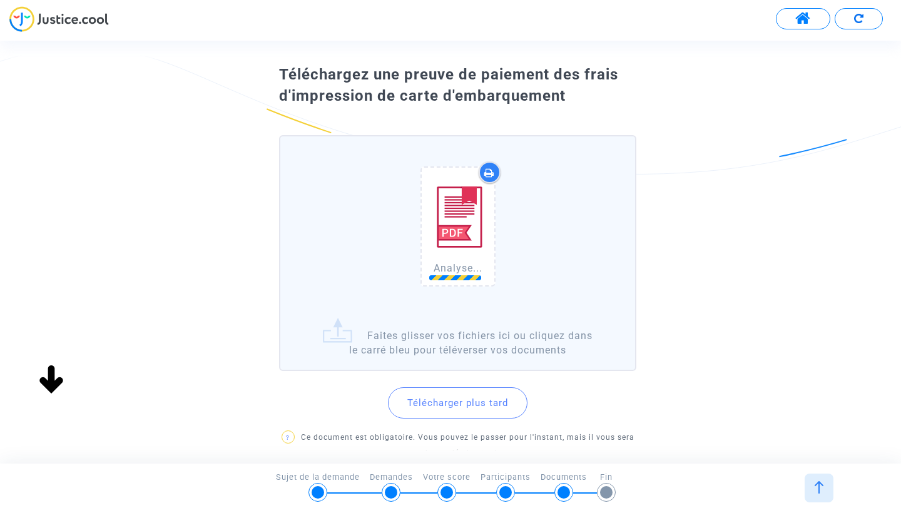
scroll to position [47, 0]
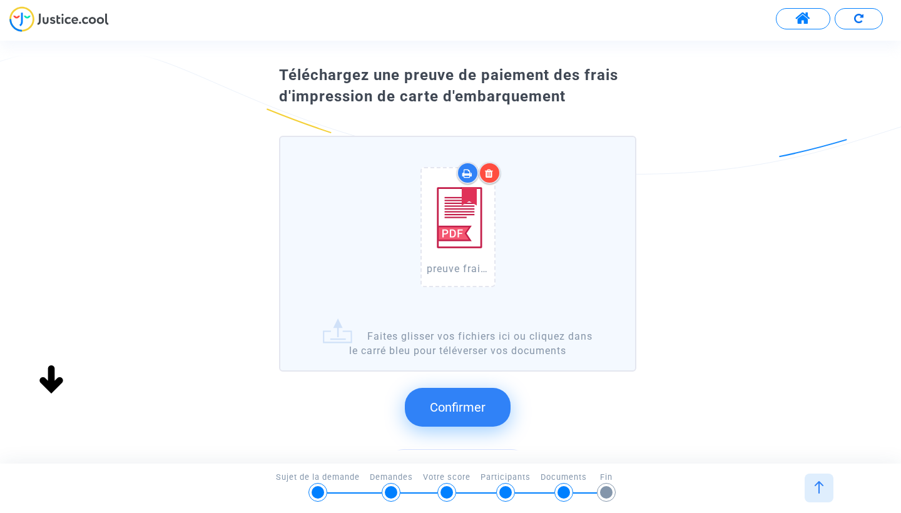
click at [440, 412] on span "Confirmer" at bounding box center [458, 407] width 56 height 15
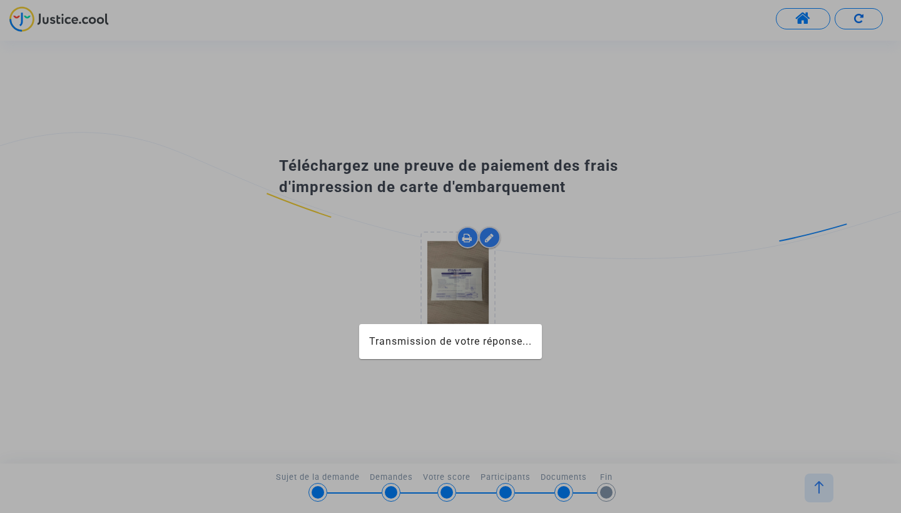
scroll to position [0, 0]
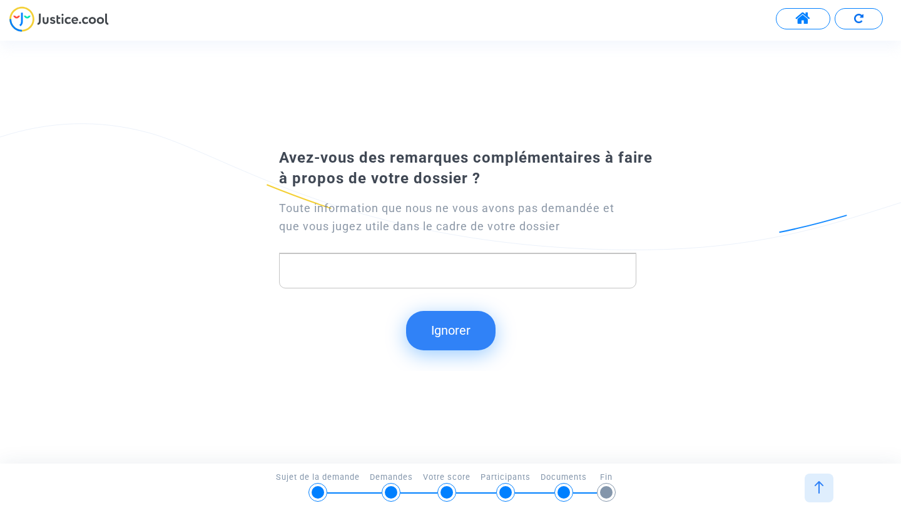
click at [449, 325] on button "Ignorer" at bounding box center [450, 330] width 89 height 39
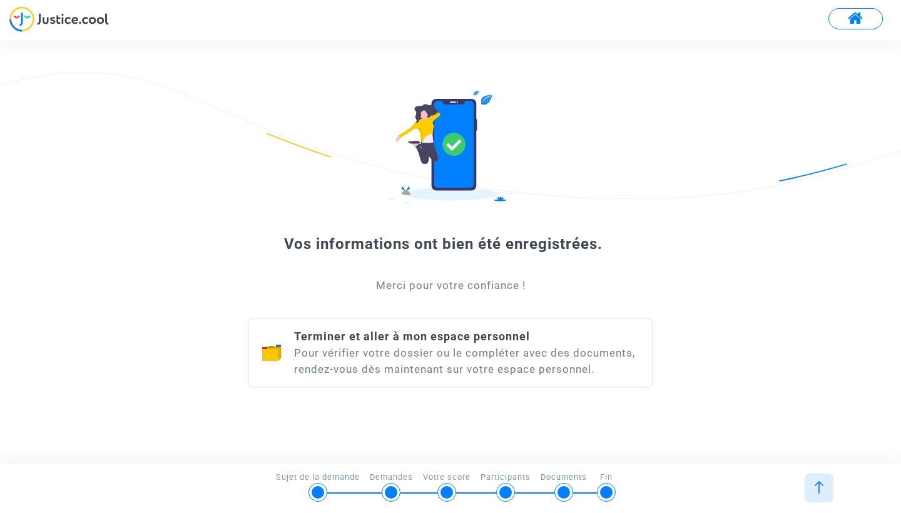
click at [486, 344] on div "Terminer et aller à mon espace personnel Pour vérifier votre dossier ou le comp…" at bounding box center [466, 352] width 345 height 49
